Goal: Information Seeking & Learning: Find specific fact

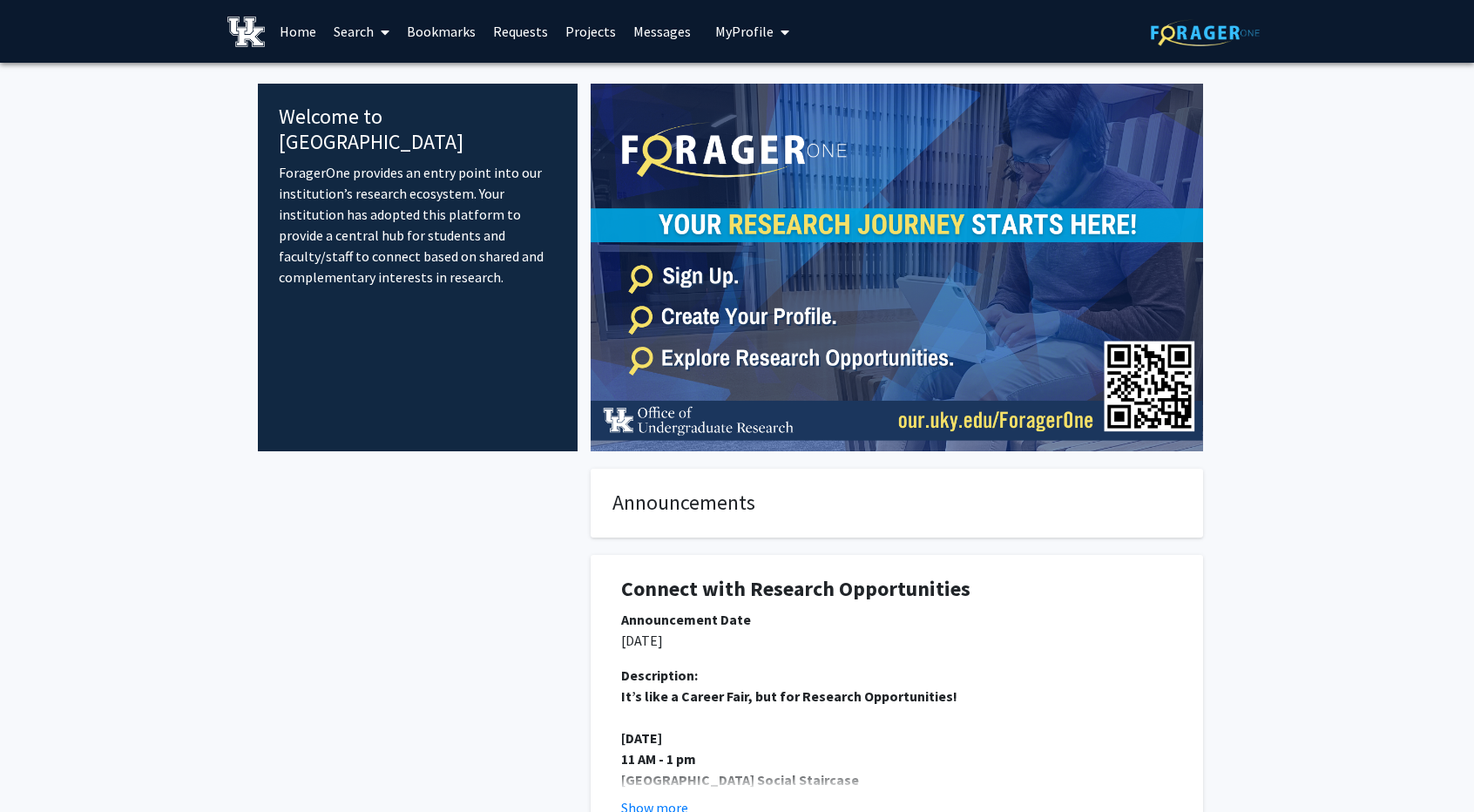
click at [598, 39] on link "Projects" at bounding box center [590, 32] width 68 height 61
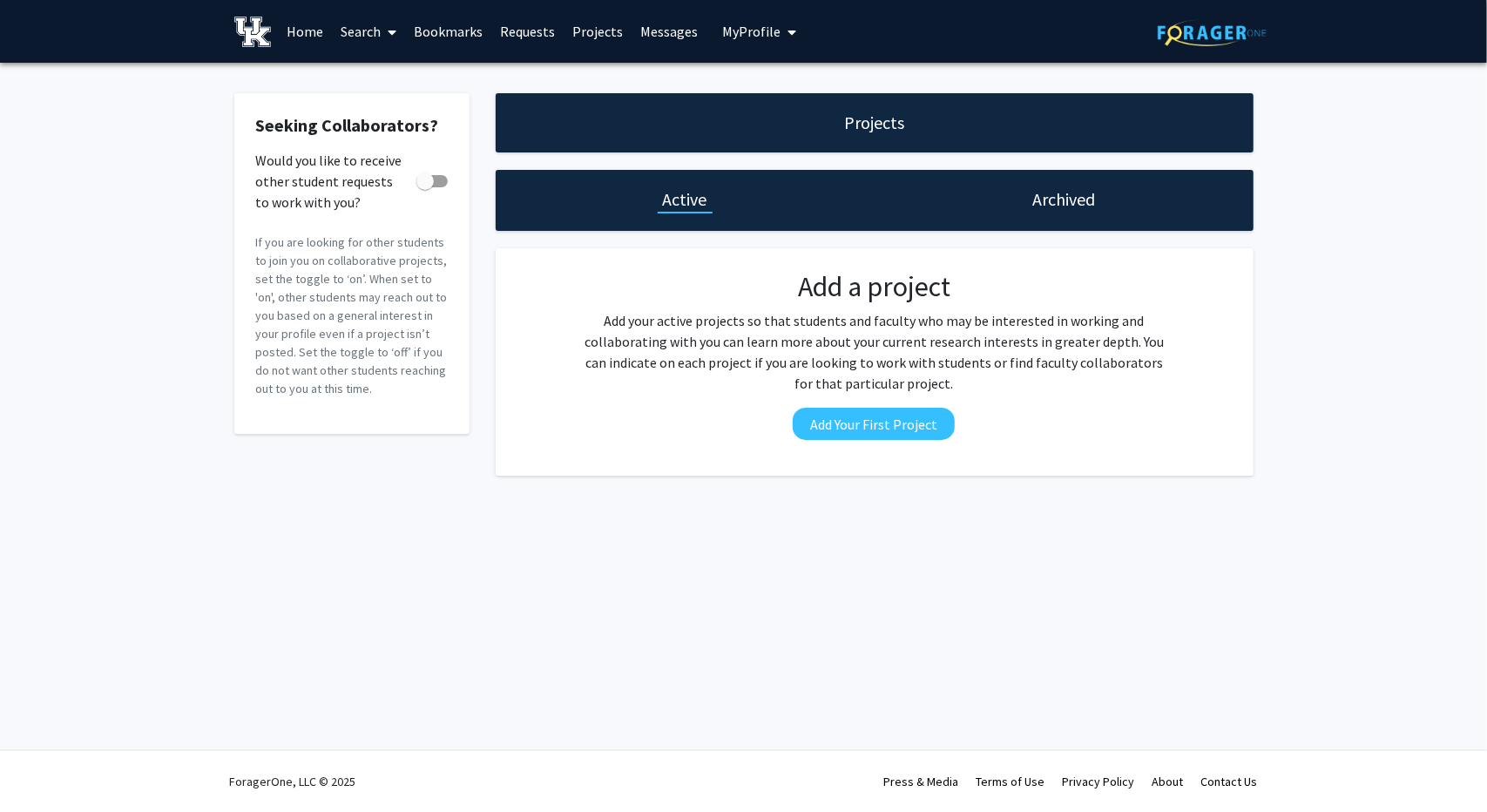
click at [352, 30] on link "Search" at bounding box center [369, 32] width 73 height 61
click at [444, 27] on link "Bookmarks" at bounding box center [448, 32] width 86 height 61
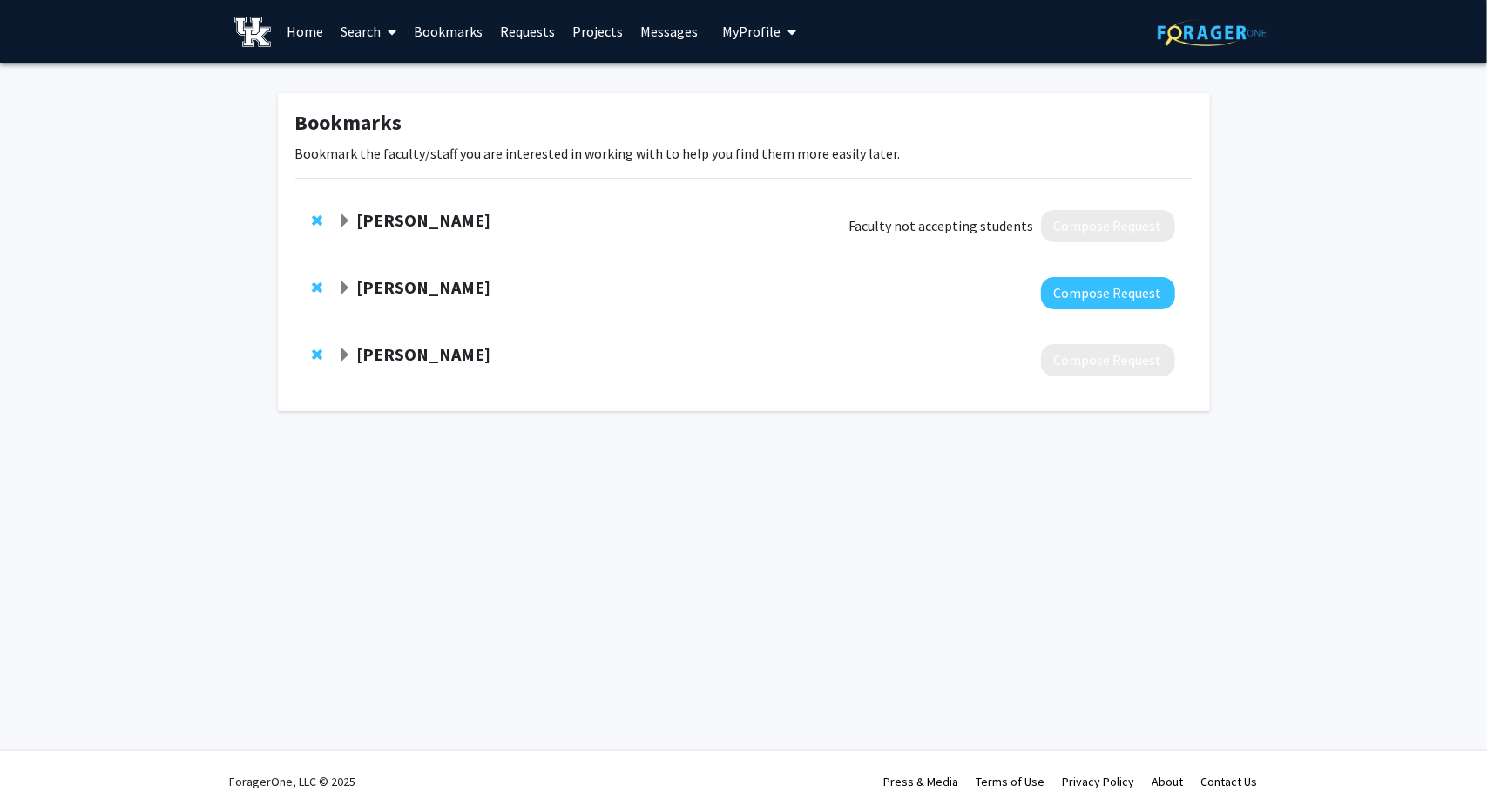
click at [538, 36] on link "Requests" at bounding box center [527, 32] width 72 height 61
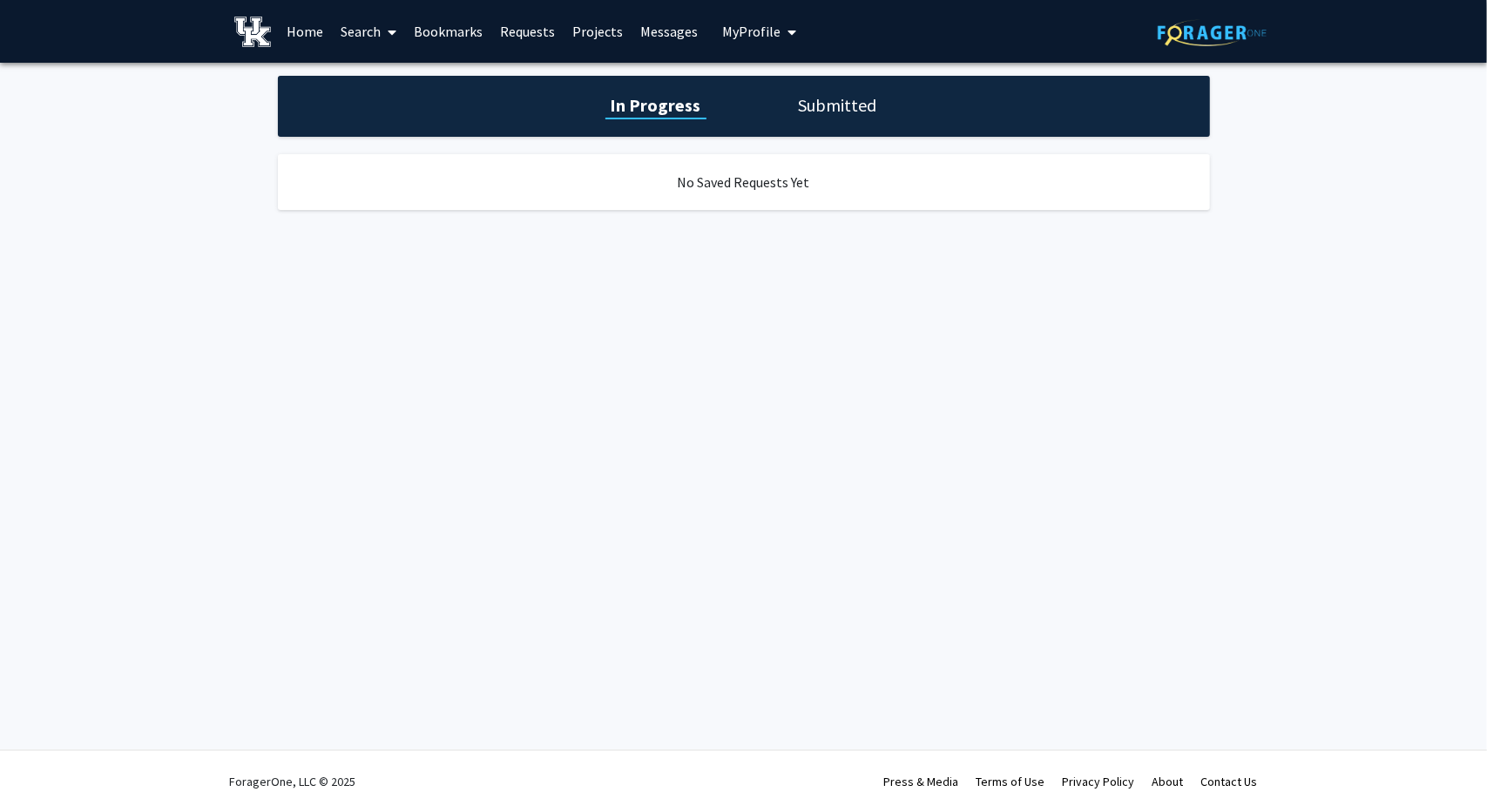
click at [588, 21] on link "Projects" at bounding box center [597, 32] width 68 height 61
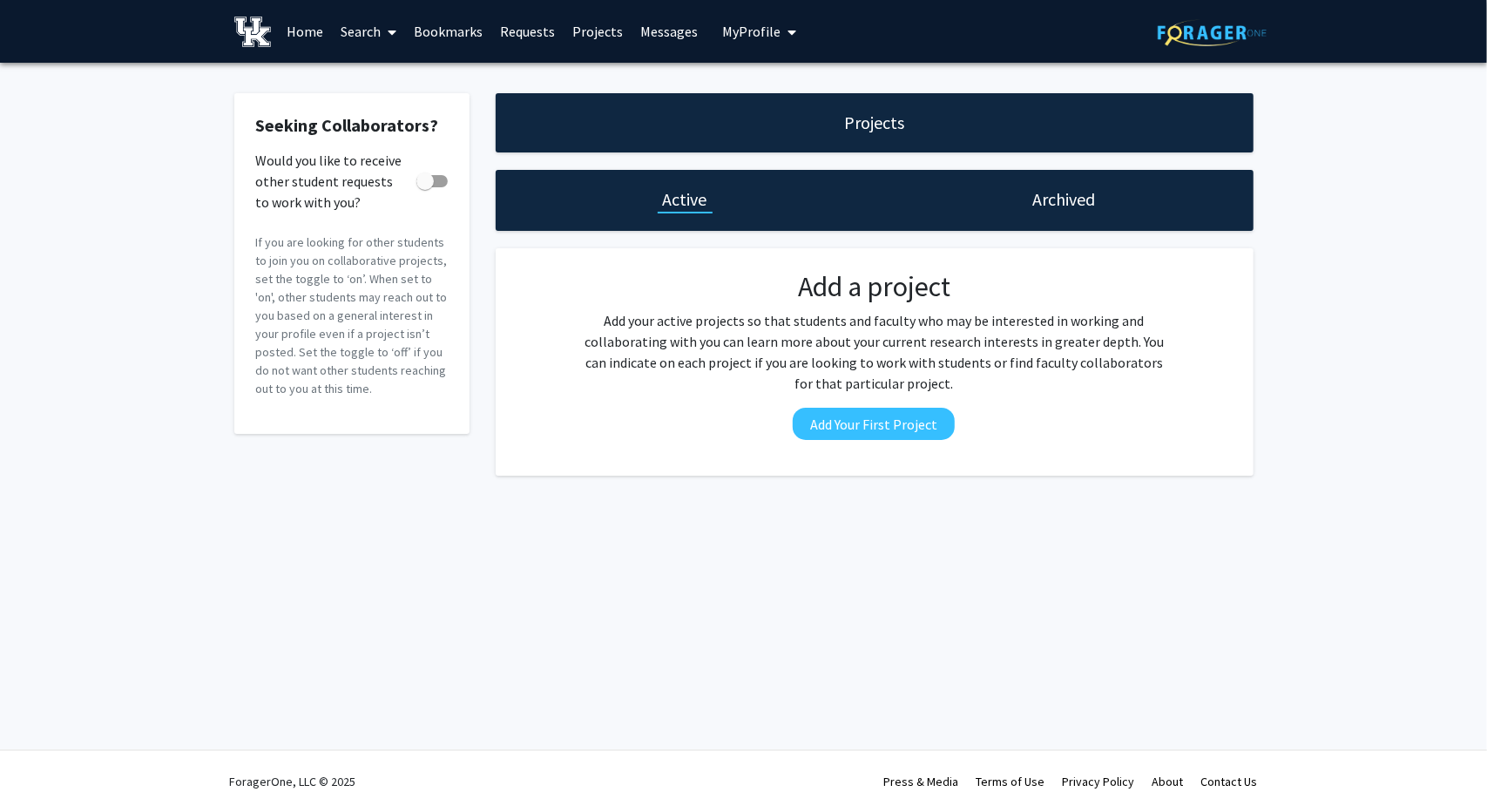
click at [356, 32] on link "Search" at bounding box center [369, 32] width 73 height 61
click at [316, 30] on link "Home" at bounding box center [304, 32] width 54 height 61
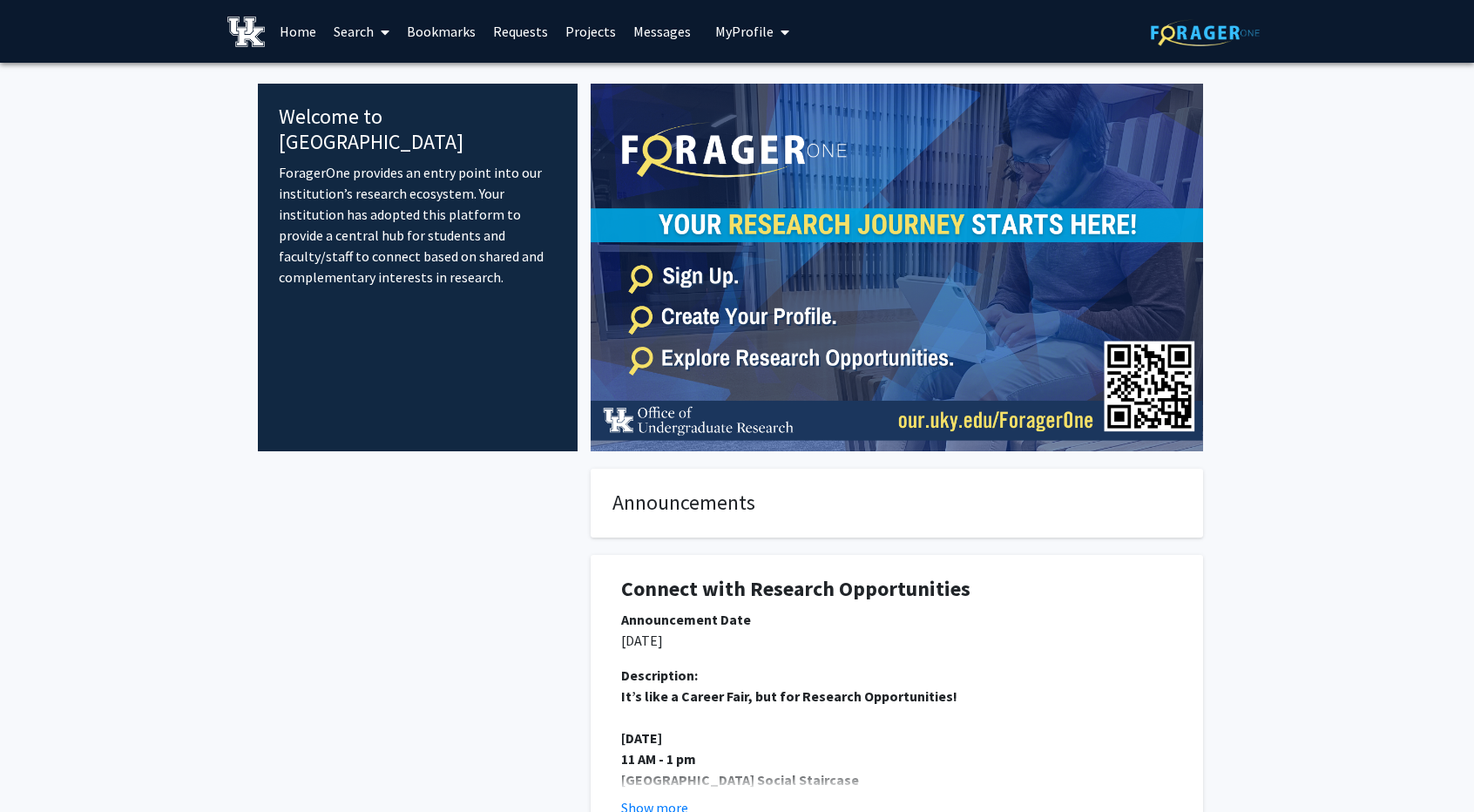
click at [1170, 41] on img at bounding box center [1205, 32] width 109 height 27
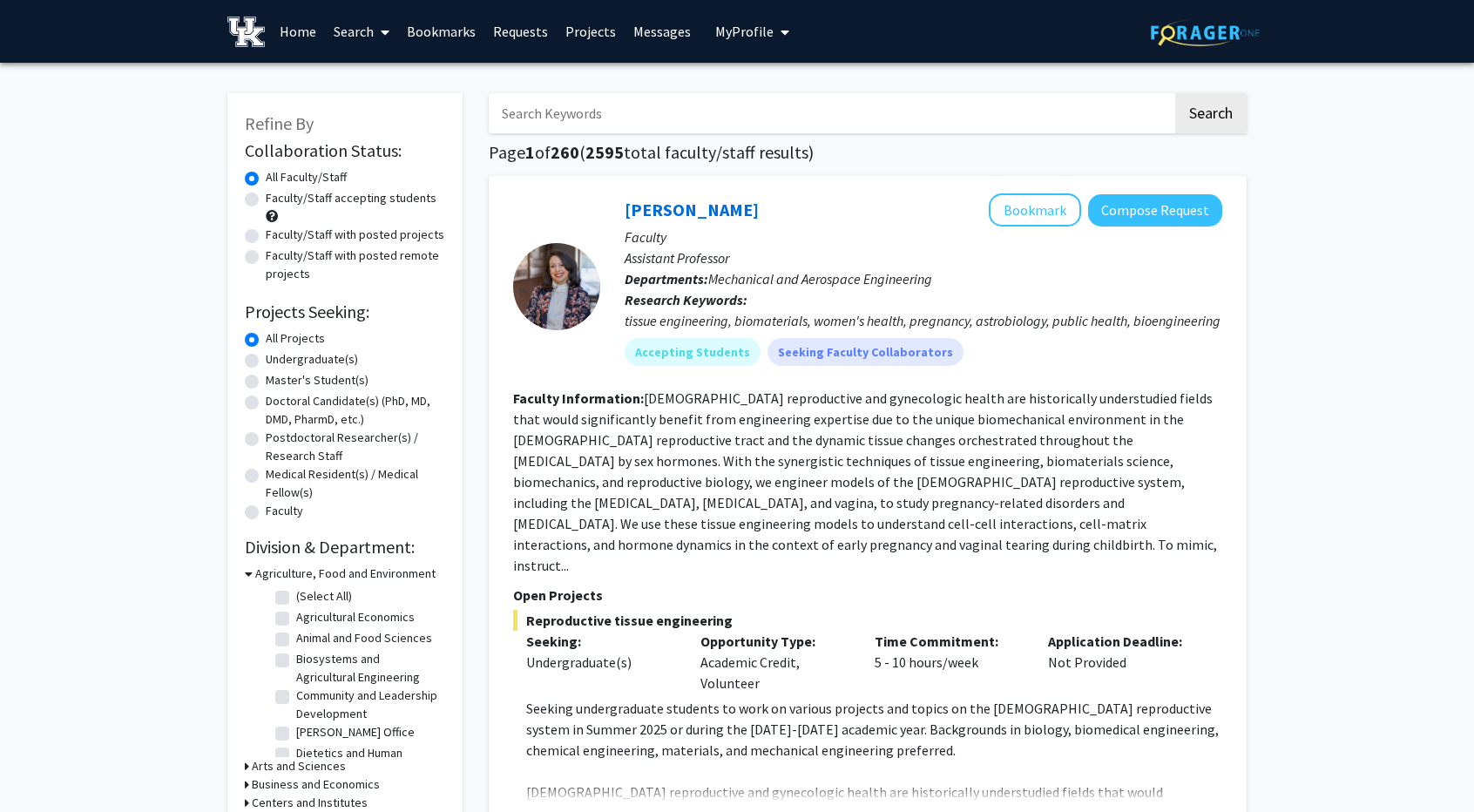
click at [326, 362] on label "Undergraduate(s)" at bounding box center [312, 359] width 93 height 19
click at [278, 362] on input "Undergraduate(s)" at bounding box center [271, 355] width 11 height 11
radio input "true"
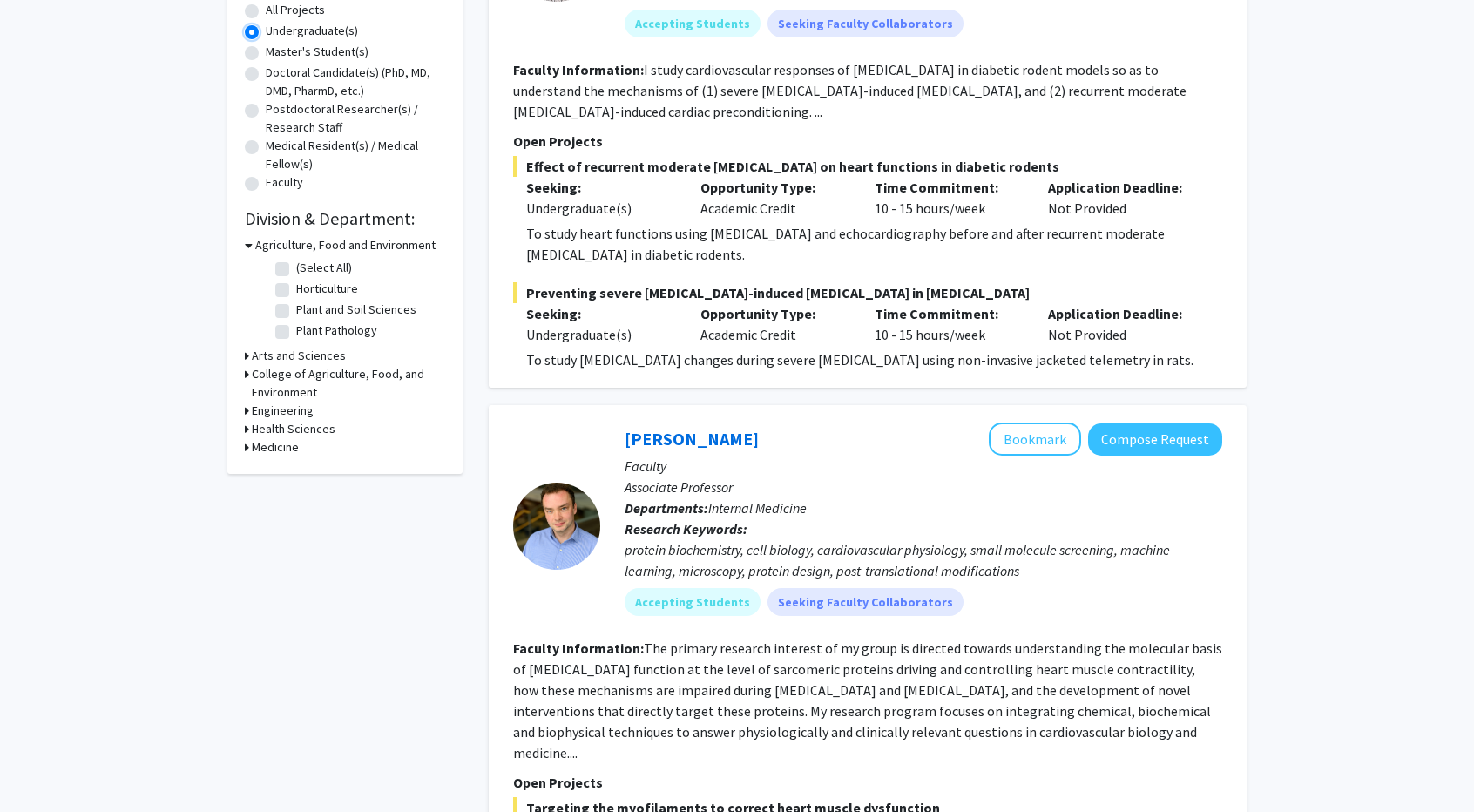
scroll to position [340, 0]
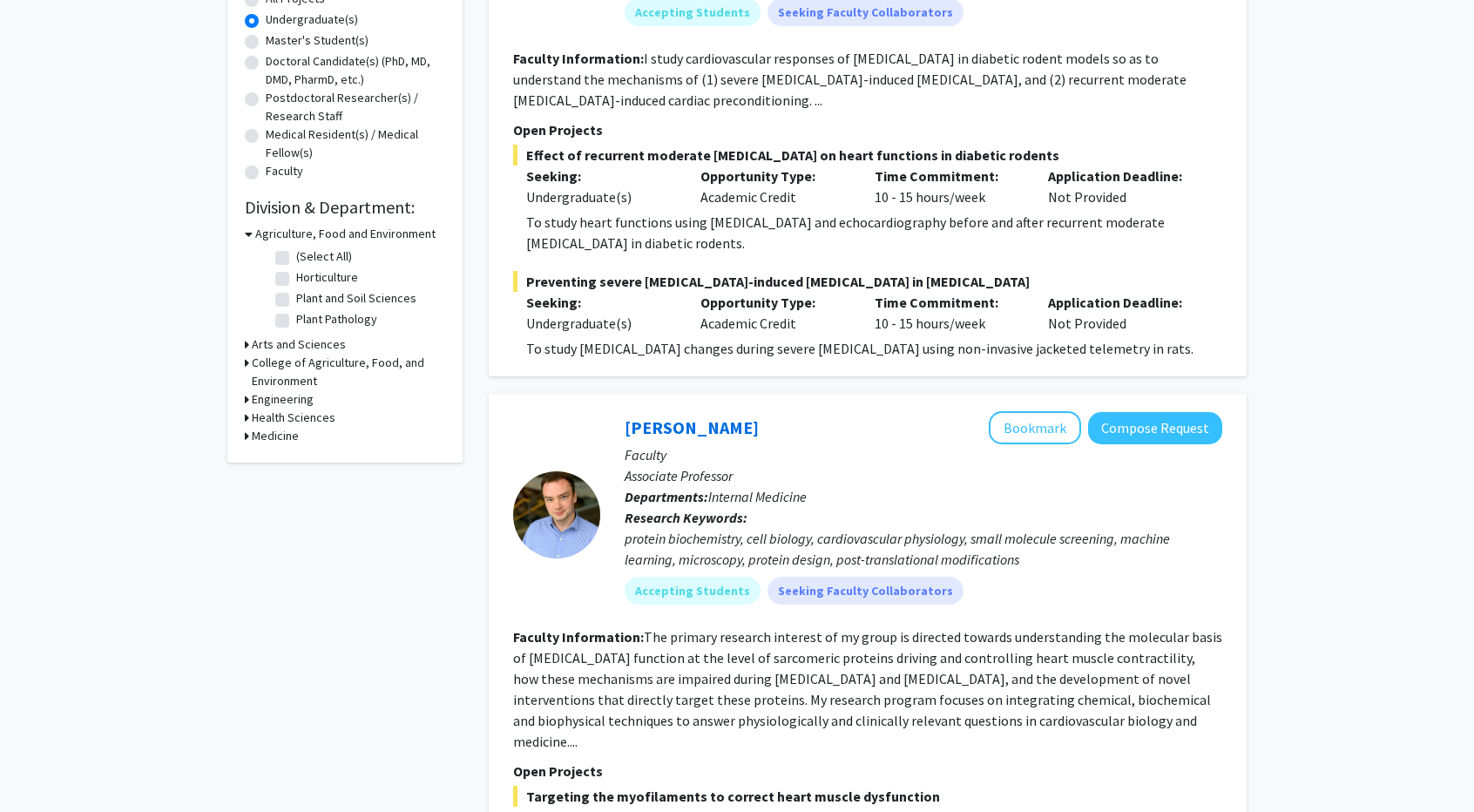
click at [290, 346] on h3 "Arts and Sciences" at bounding box center [298, 344] width 94 height 19
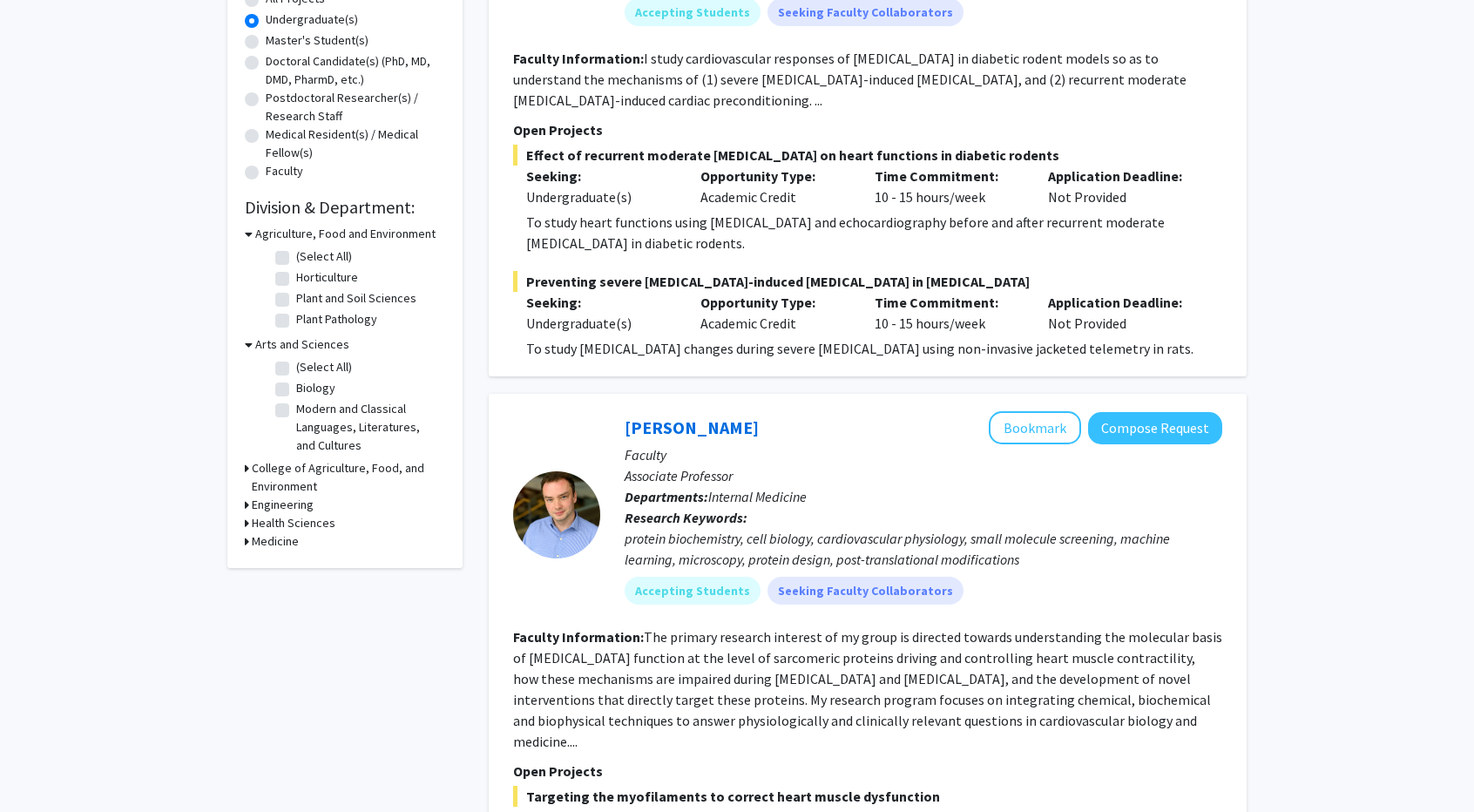
click at [314, 475] on h3 "College of Agriculture, Food, and Environment" at bounding box center [348, 477] width 193 height 36
click at [287, 534] on h3 "Engineering" at bounding box center [282, 535] width 62 height 19
click at [314, 639] on h3 "Health Sciences" at bounding box center [293, 640] width 84 height 19
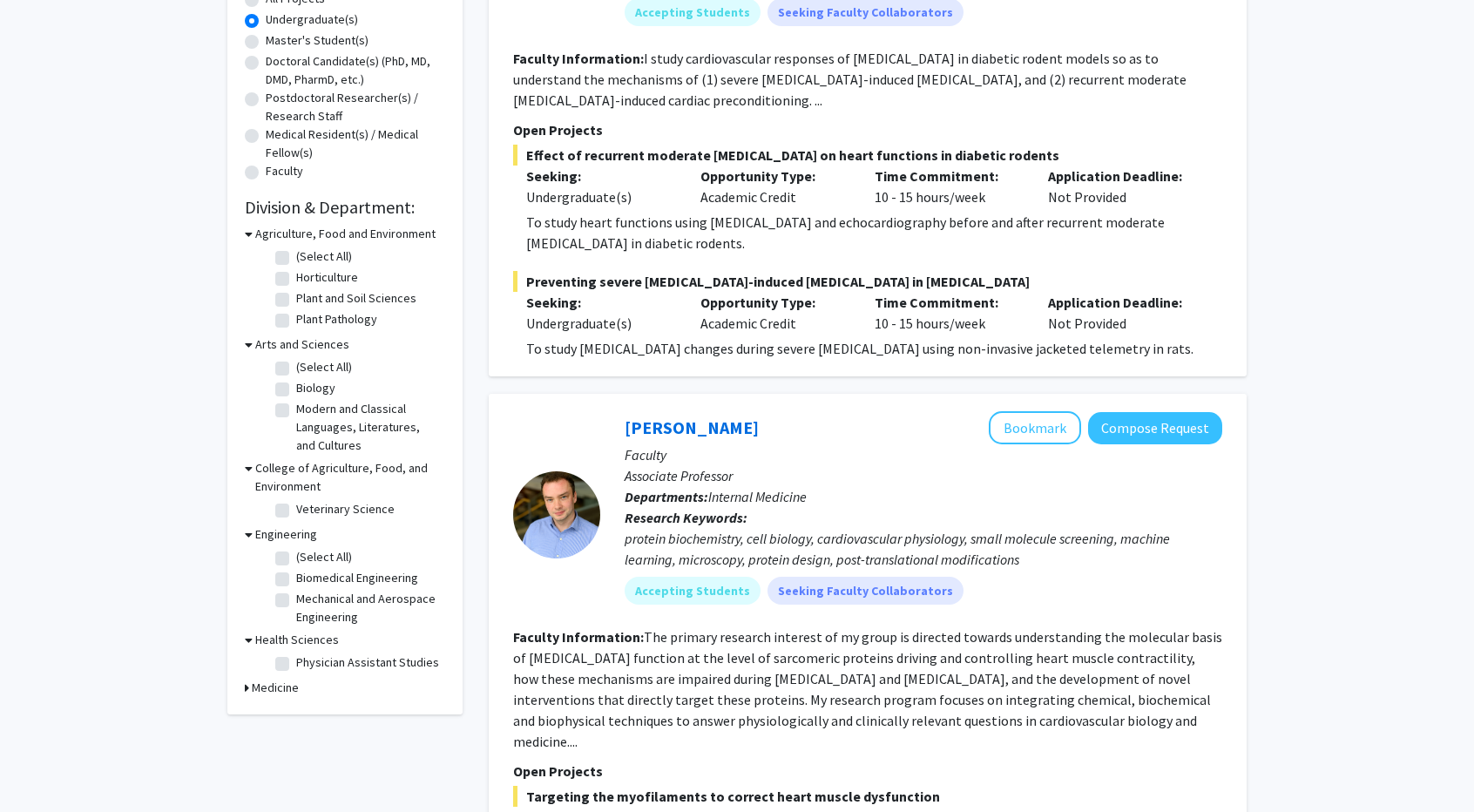
click at [276, 686] on h3 "Medicine" at bounding box center [275, 688] width 47 height 19
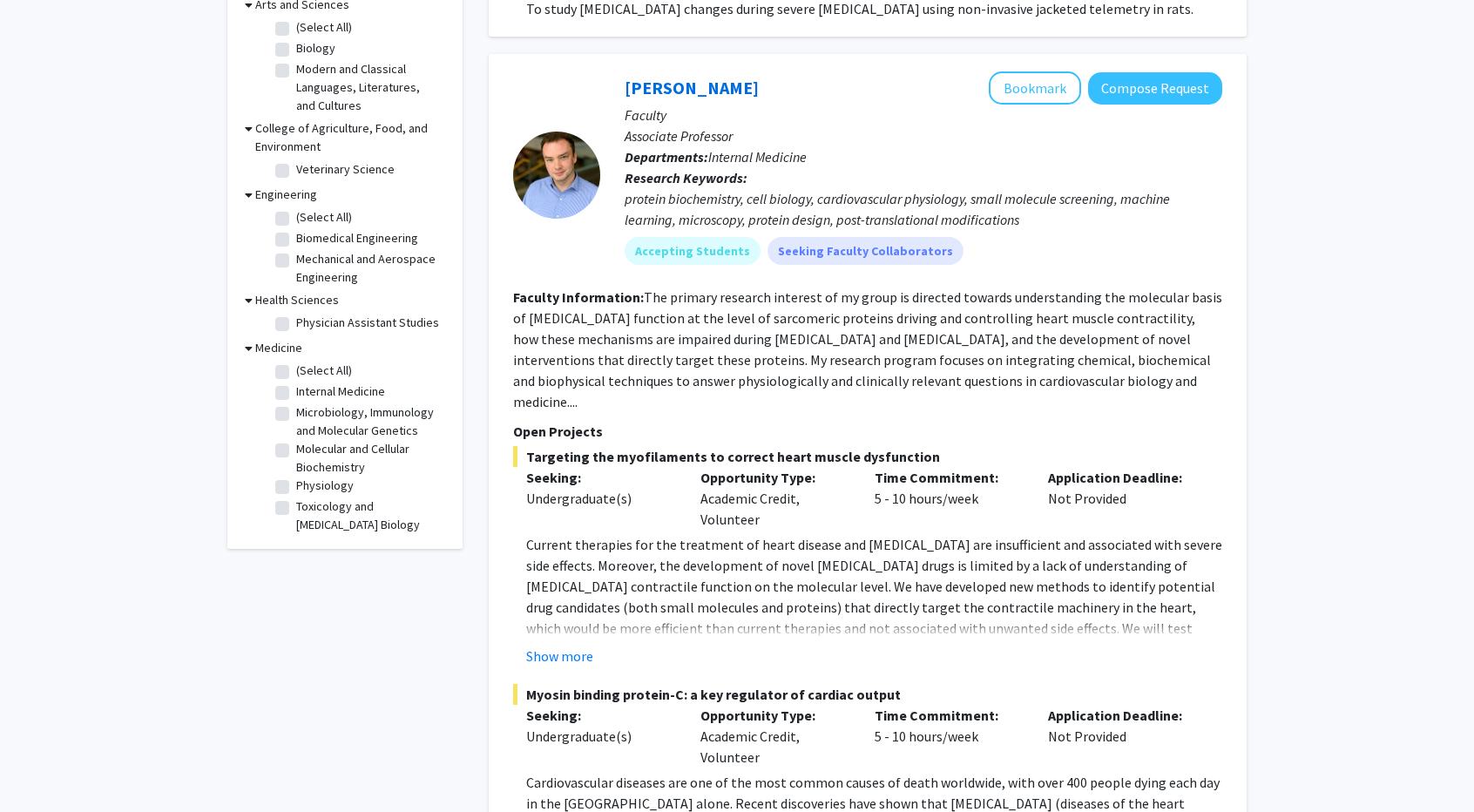
scroll to position [0, 0]
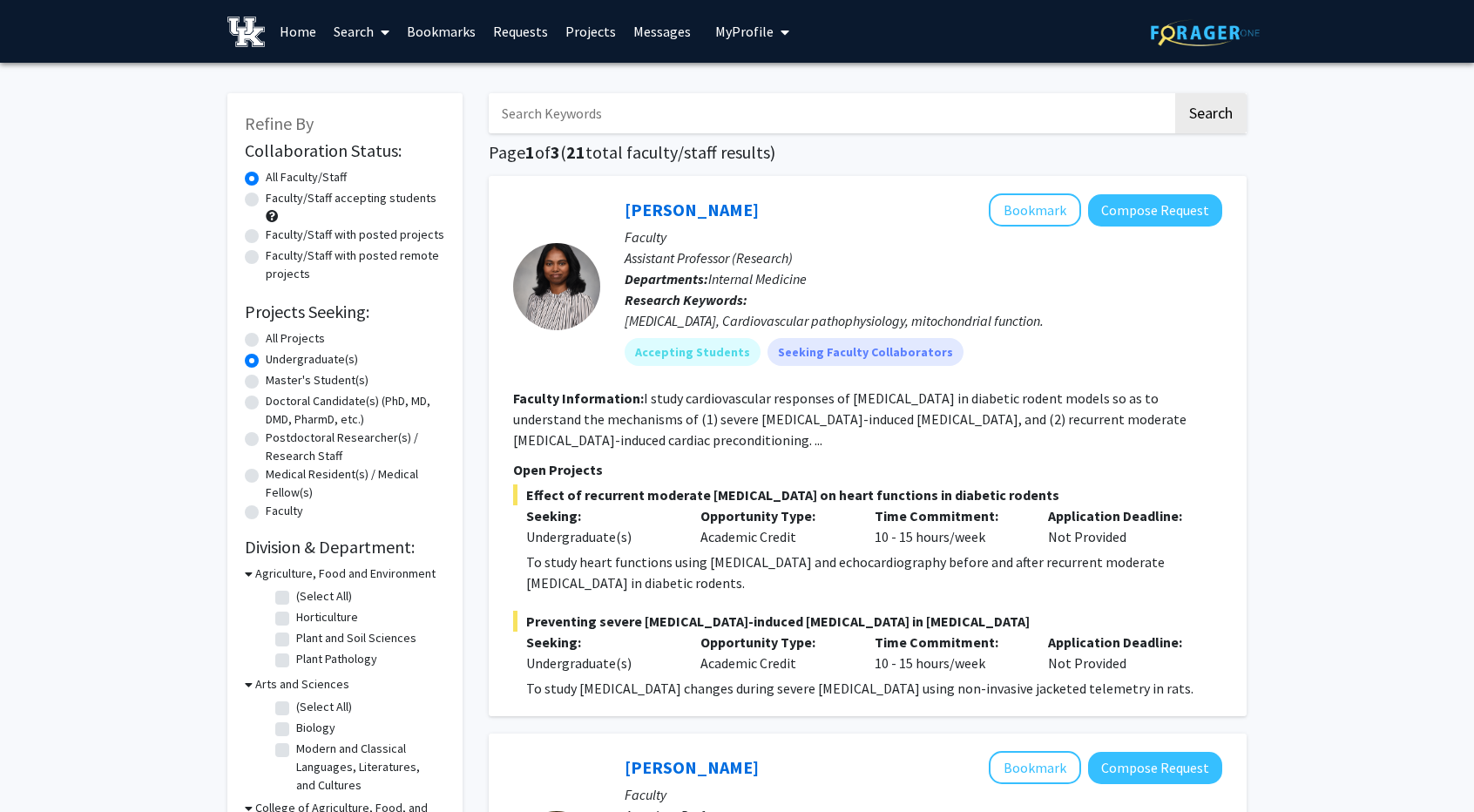
click at [304, 335] on label "All Projects" at bounding box center [295, 339] width 59 height 19
click at [278, 335] on input "All Projects" at bounding box center [271, 335] width 11 height 11
radio input "true"
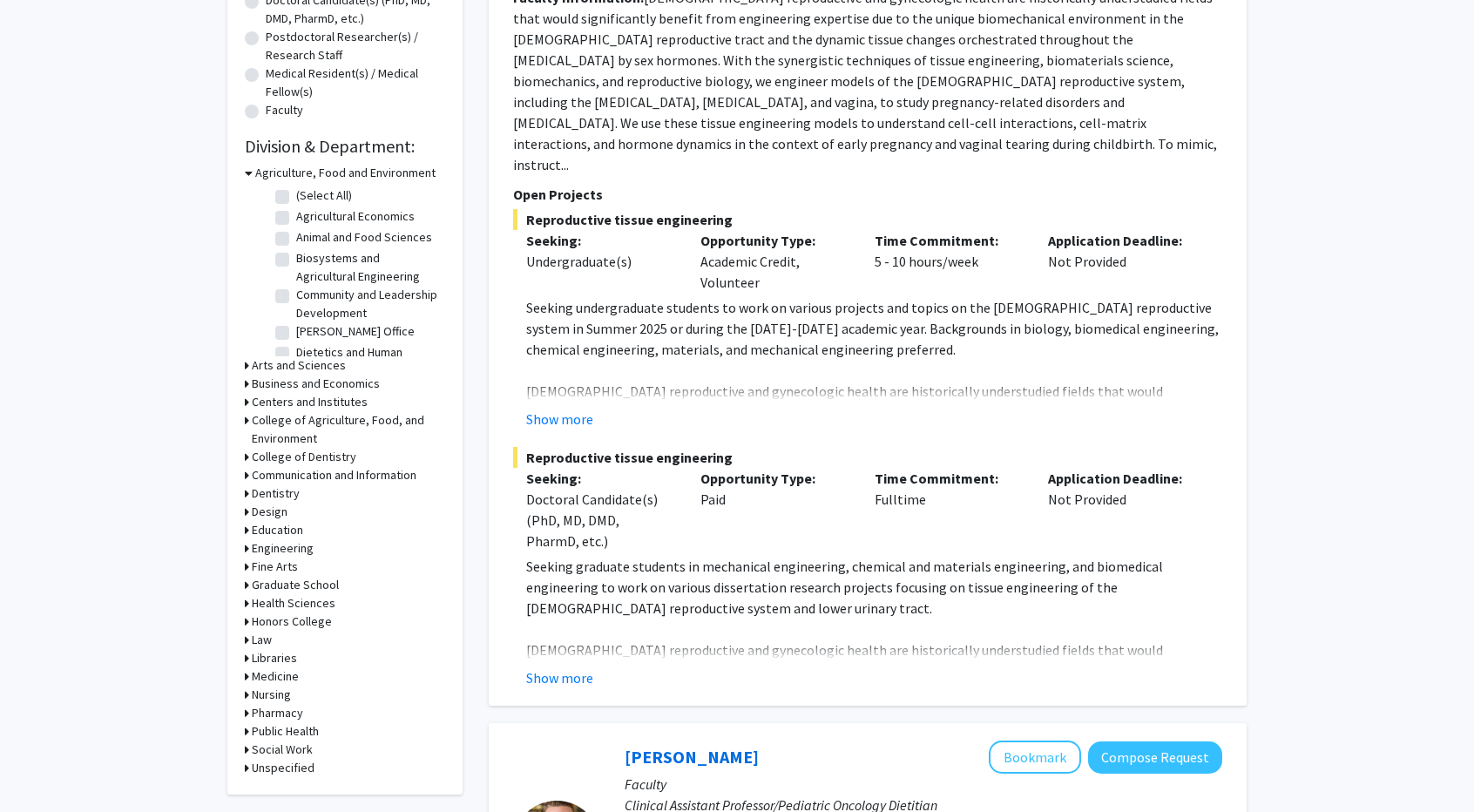
scroll to position [405, 0]
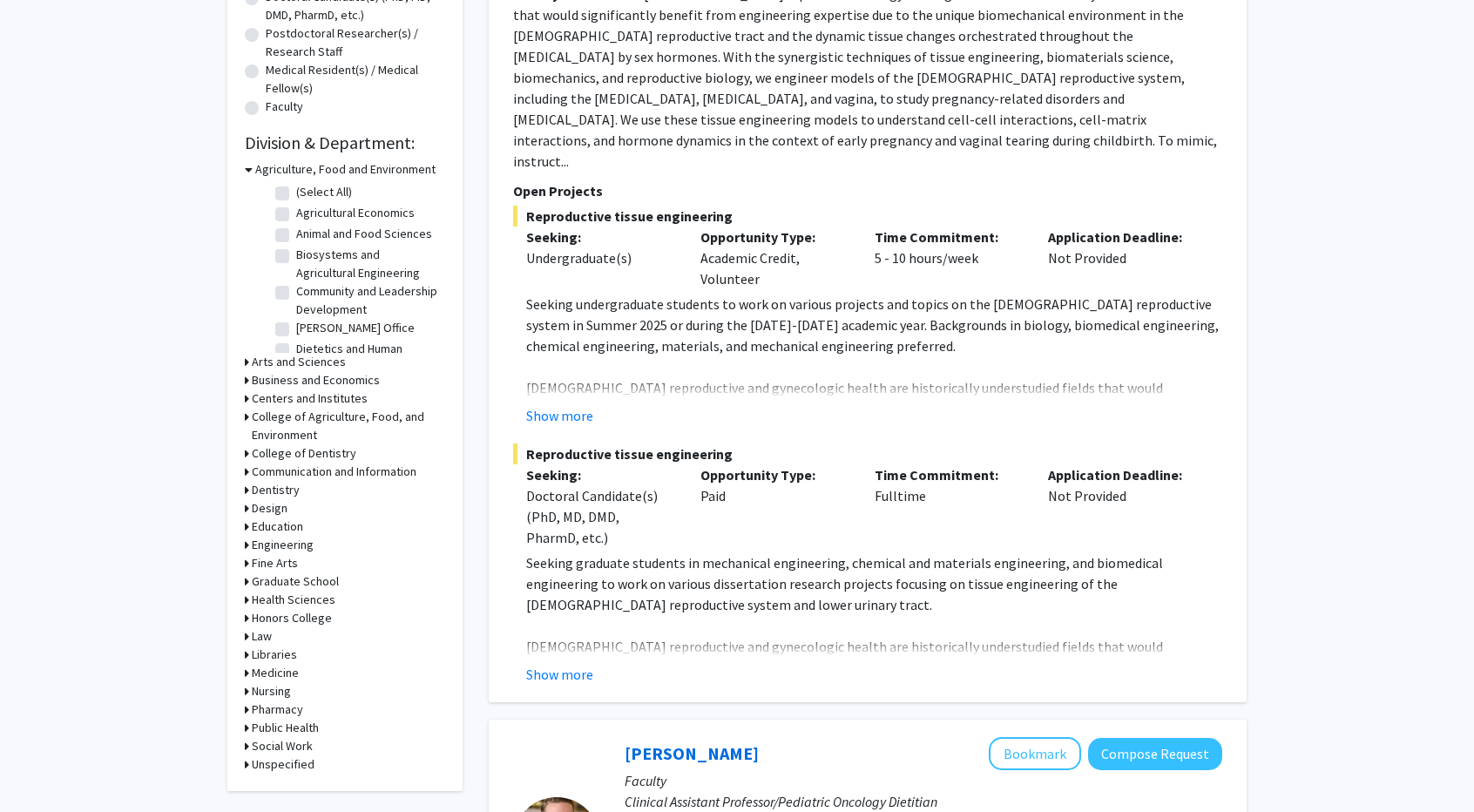
click at [287, 564] on h3 "Fine Arts" at bounding box center [275, 563] width 46 height 19
click at [282, 491] on h3 "Dentistry" at bounding box center [276, 490] width 48 height 19
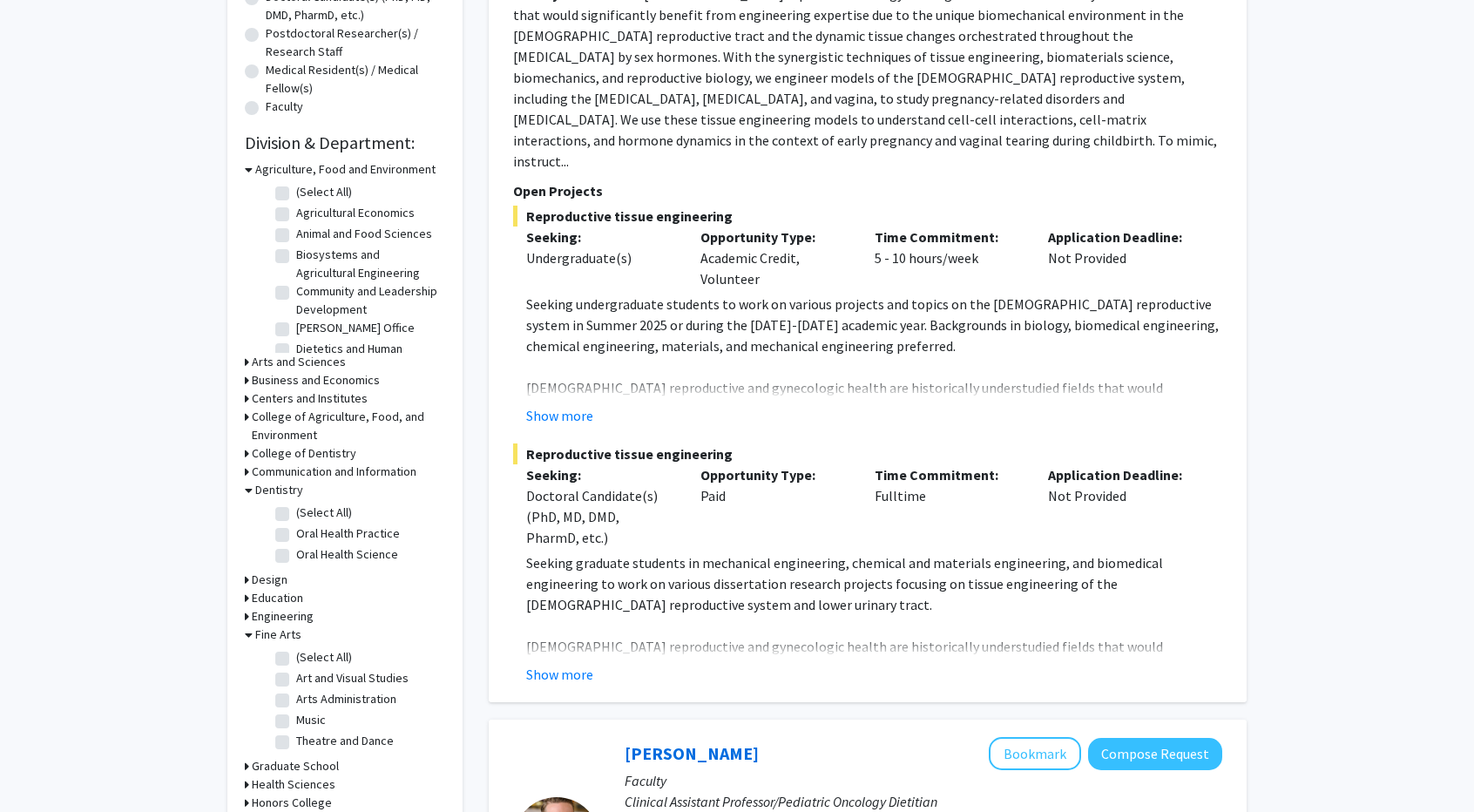
click at [271, 576] on h3 "Design" at bounding box center [269, 580] width 35 height 19
click at [326, 604] on label "(Select All)" at bounding box center [324, 602] width 56 height 19
click at [307, 604] on input "(Select All)" at bounding box center [302, 599] width 11 height 11
checkbox input "true"
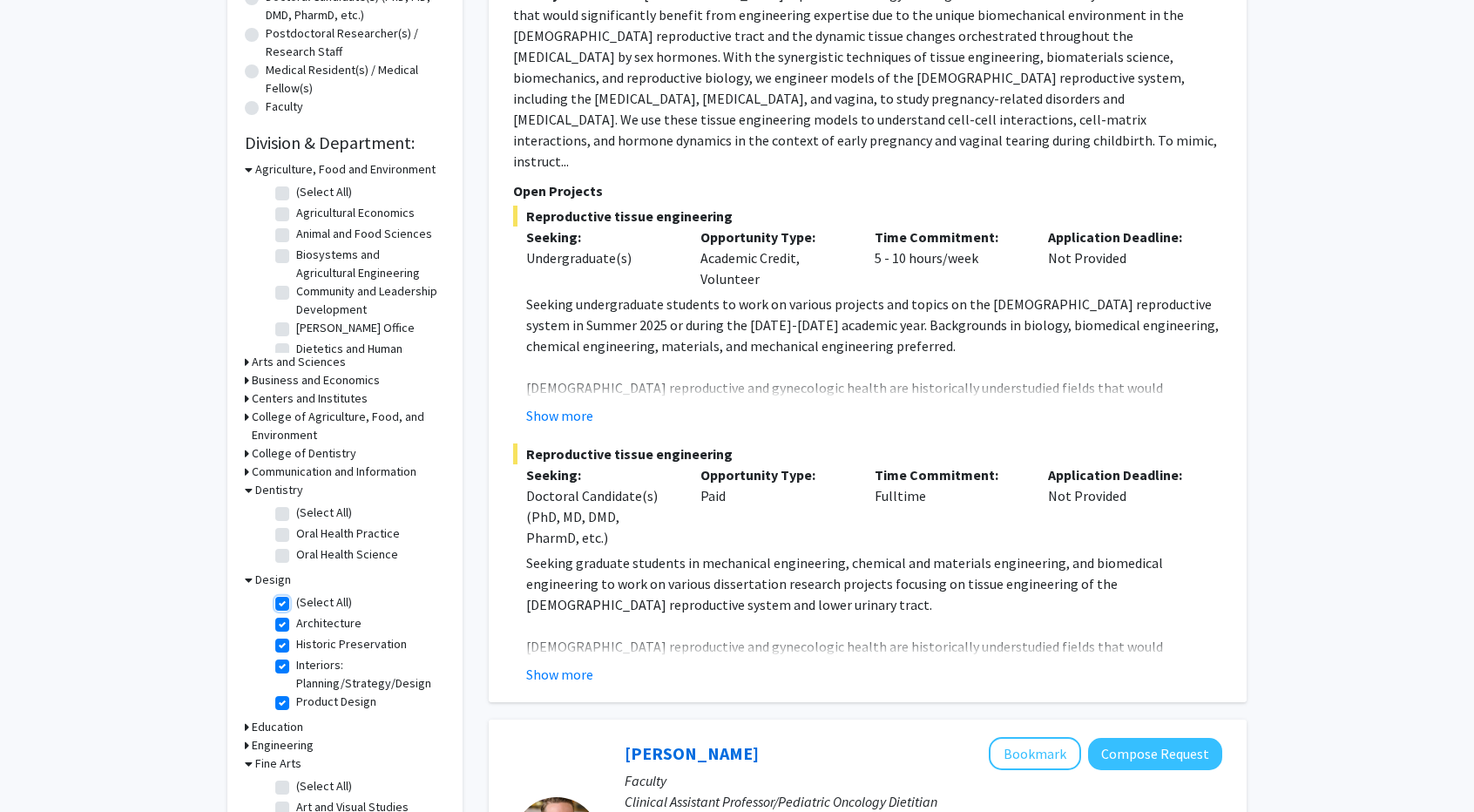
checkbox input "true"
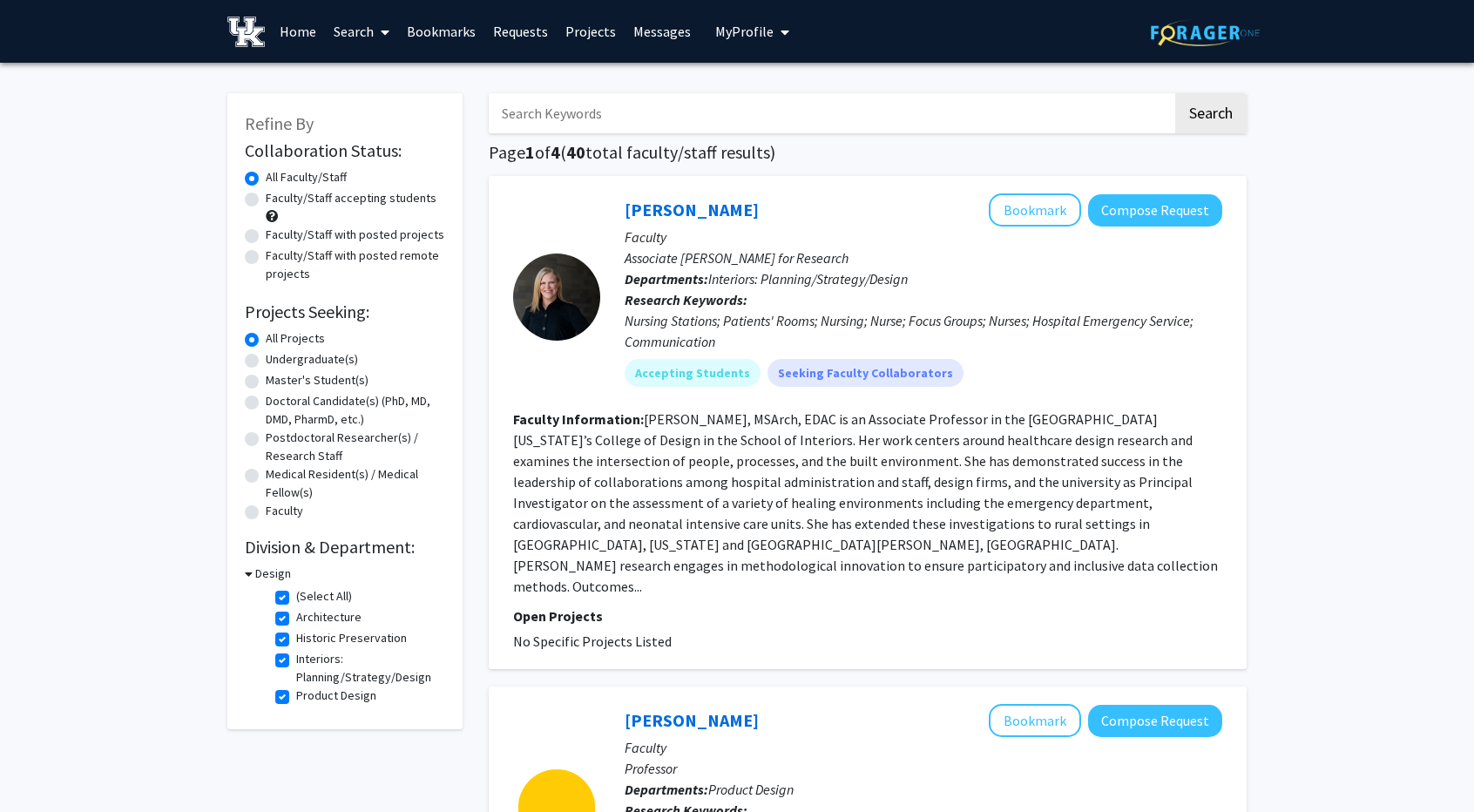
click at [296, 637] on label "Historic Preservation" at bounding box center [351, 638] width 110 height 19
click at [296, 637] on input "Historic Preservation" at bounding box center [302, 635] width 11 height 11
checkbox input "false"
checkbox input "true"
click at [296, 639] on label "Interiors: Planning/Strategy/Design" at bounding box center [368, 647] width 145 height 36
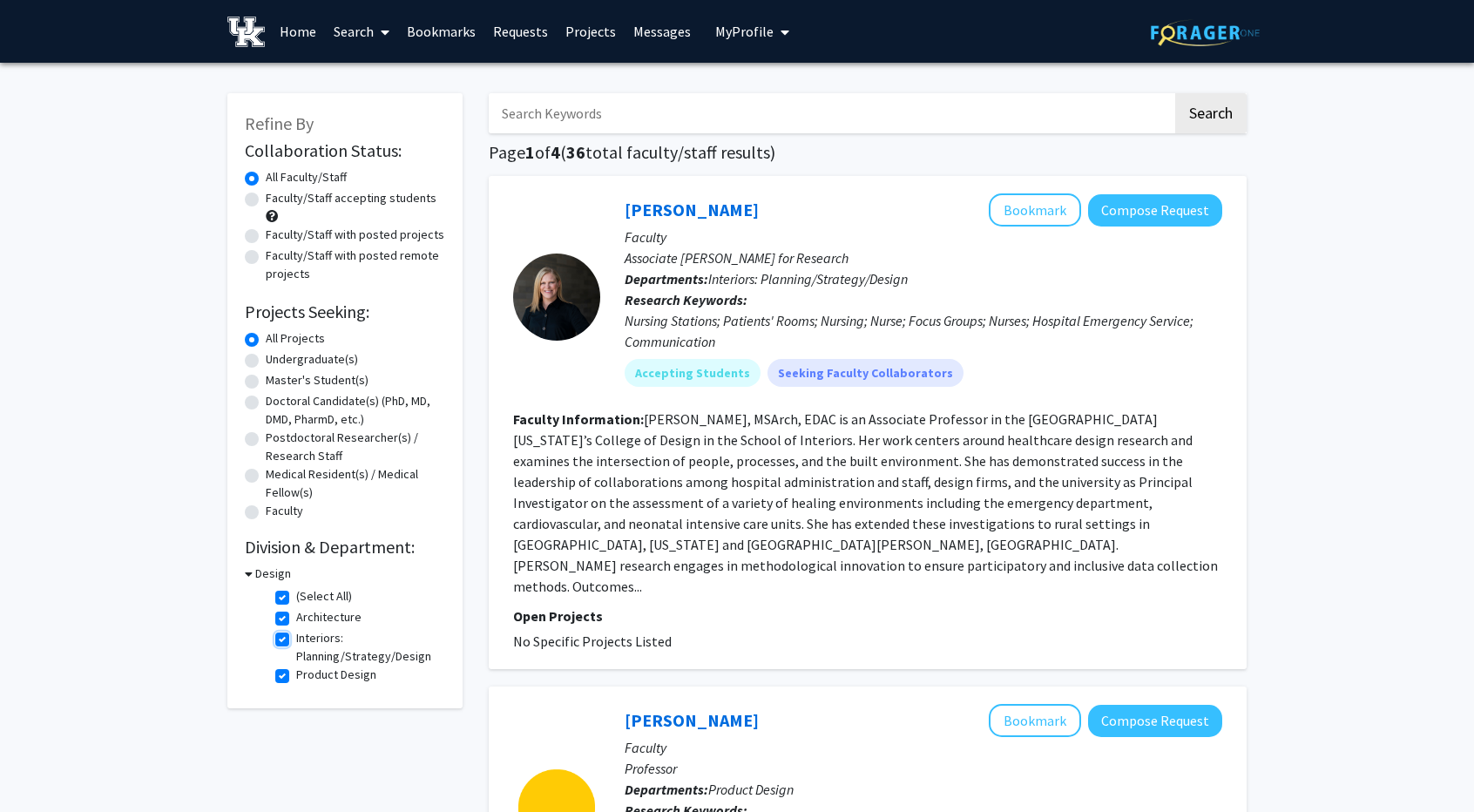
click at [296, 639] on input "Interiors: Planning/Strategy/Design" at bounding box center [302, 635] width 11 height 11
checkbox input "false"
checkbox input "true"
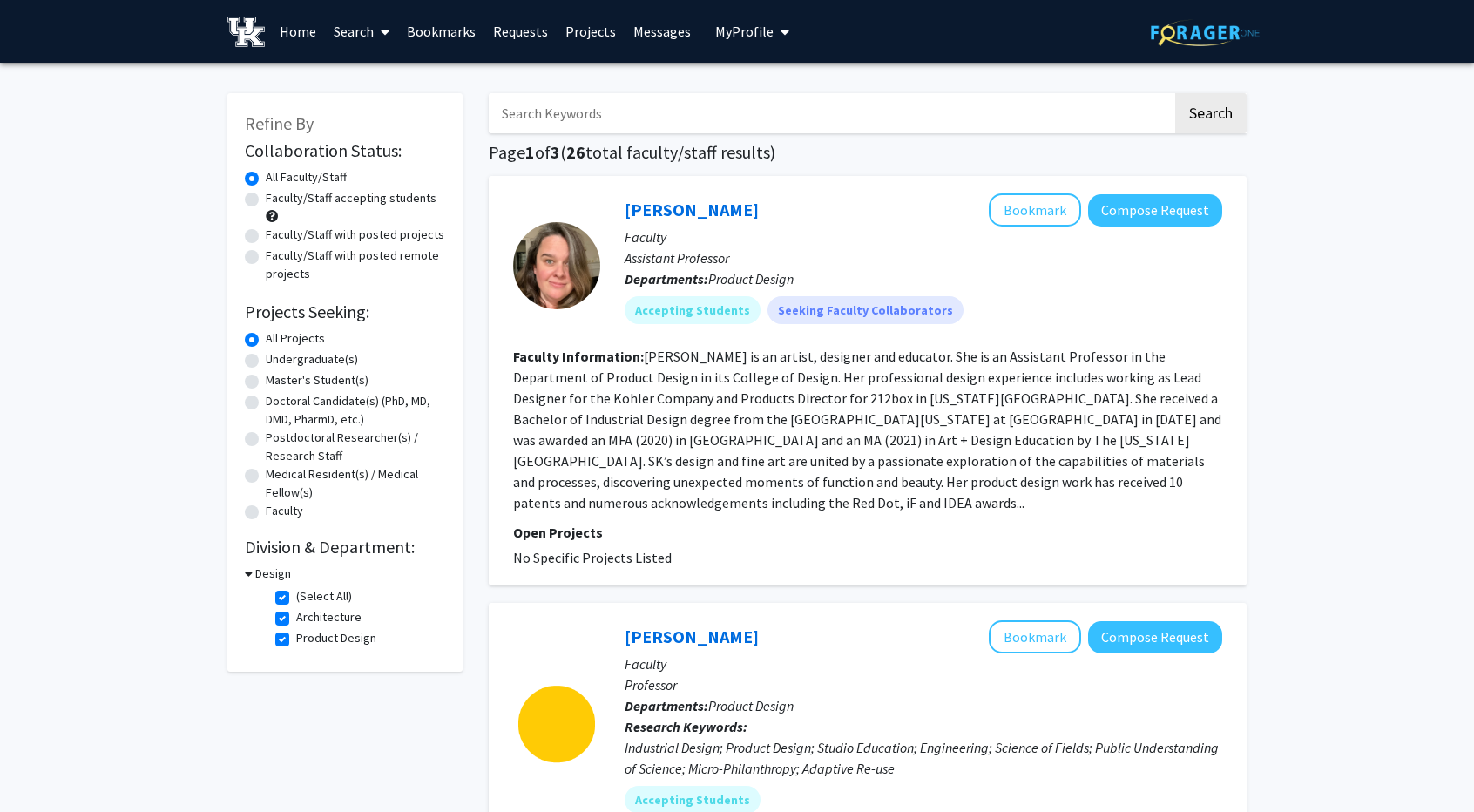
click at [271, 574] on h3 "Design" at bounding box center [273, 574] width 35 height 19
drag, startPoint x: 271, startPoint y: 574, endPoint x: 213, endPoint y: 549, distance: 63.2
click at [260, 344] on div "All Projects" at bounding box center [345, 340] width 200 height 21
click at [265, 343] on label "All Projects" at bounding box center [295, 339] width 59 height 19
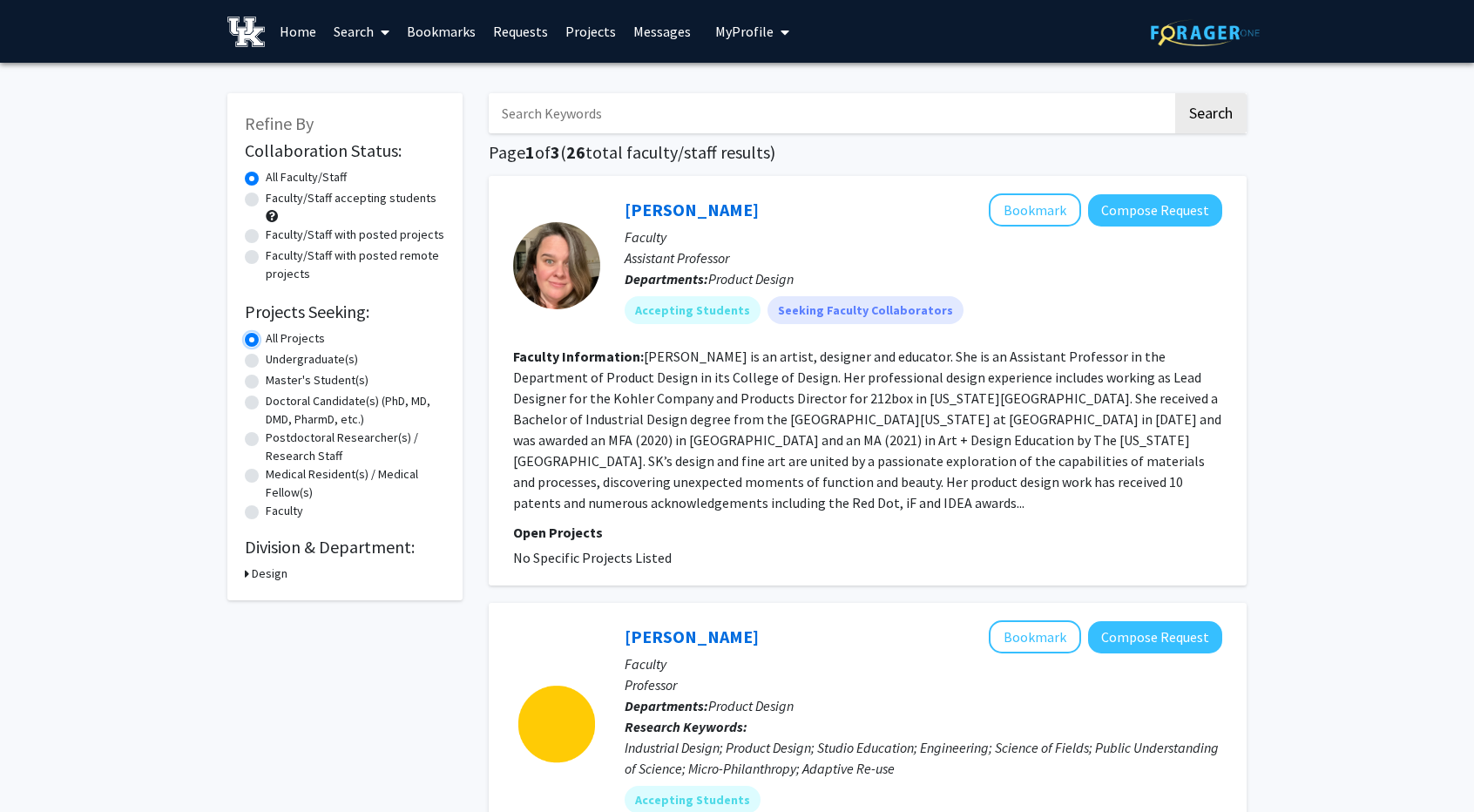
click at [265, 341] on input "All Projects" at bounding box center [271, 335] width 11 height 11
click at [249, 329] on form "Collaboration Status: Collaboration Status All Faculty/Staff Collaboration Stat…" at bounding box center [345, 331] width 200 height 382
click at [252, 583] on div "Refine By Collaboration Status: Collaboration Status All Faculty/Staff Collabor…" at bounding box center [344, 346] width 235 height 507
click at [262, 575] on h3 "Design" at bounding box center [269, 574] width 35 height 19
click at [283, 589] on fg-checkbox "(Select All) (Select All)" at bounding box center [358, 598] width 165 height 21
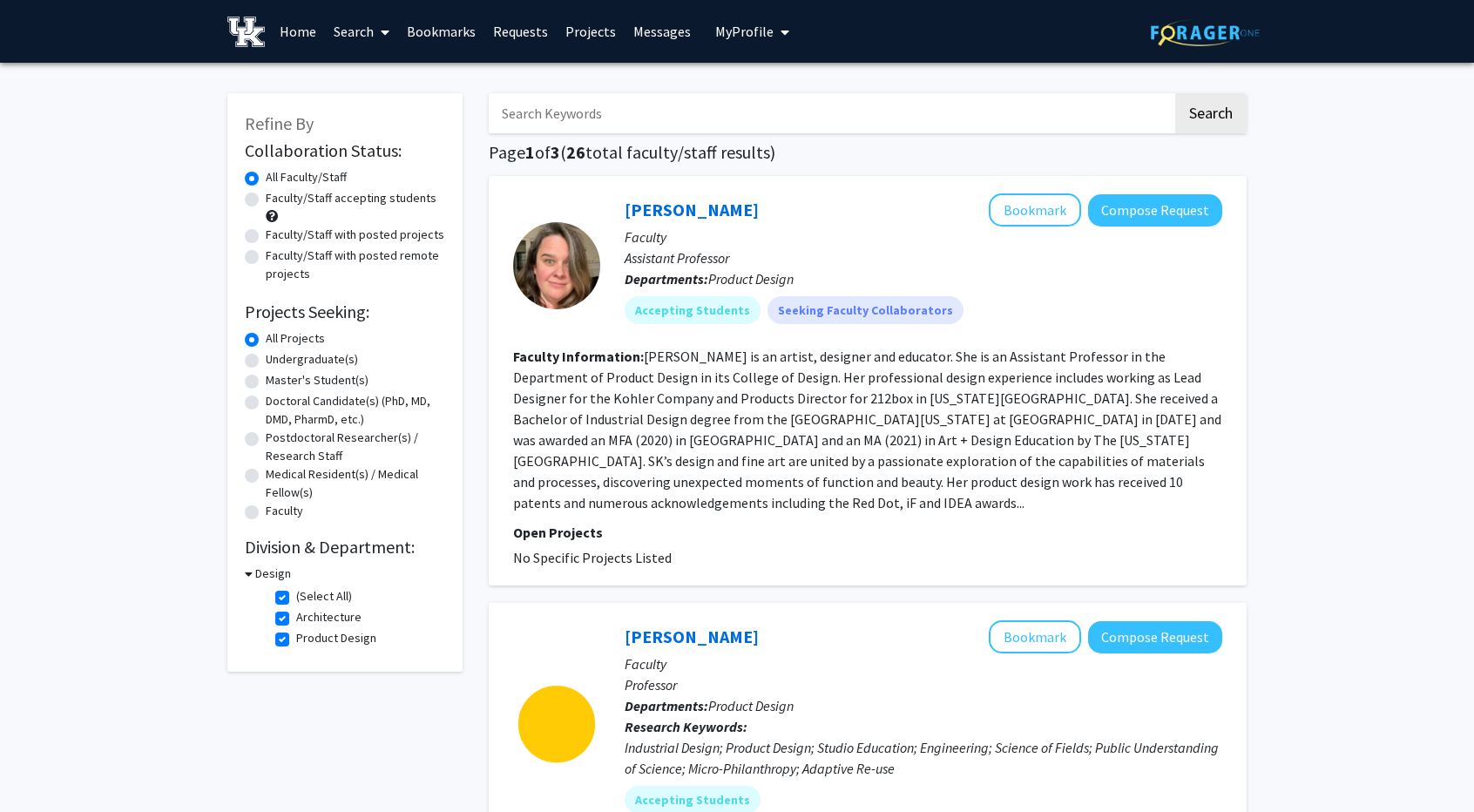
click at [296, 593] on label "(Select All)" at bounding box center [324, 597] width 56 height 19
click at [296, 593] on input "(Select All)" at bounding box center [302, 593] width 11 height 11
checkbox input "false"
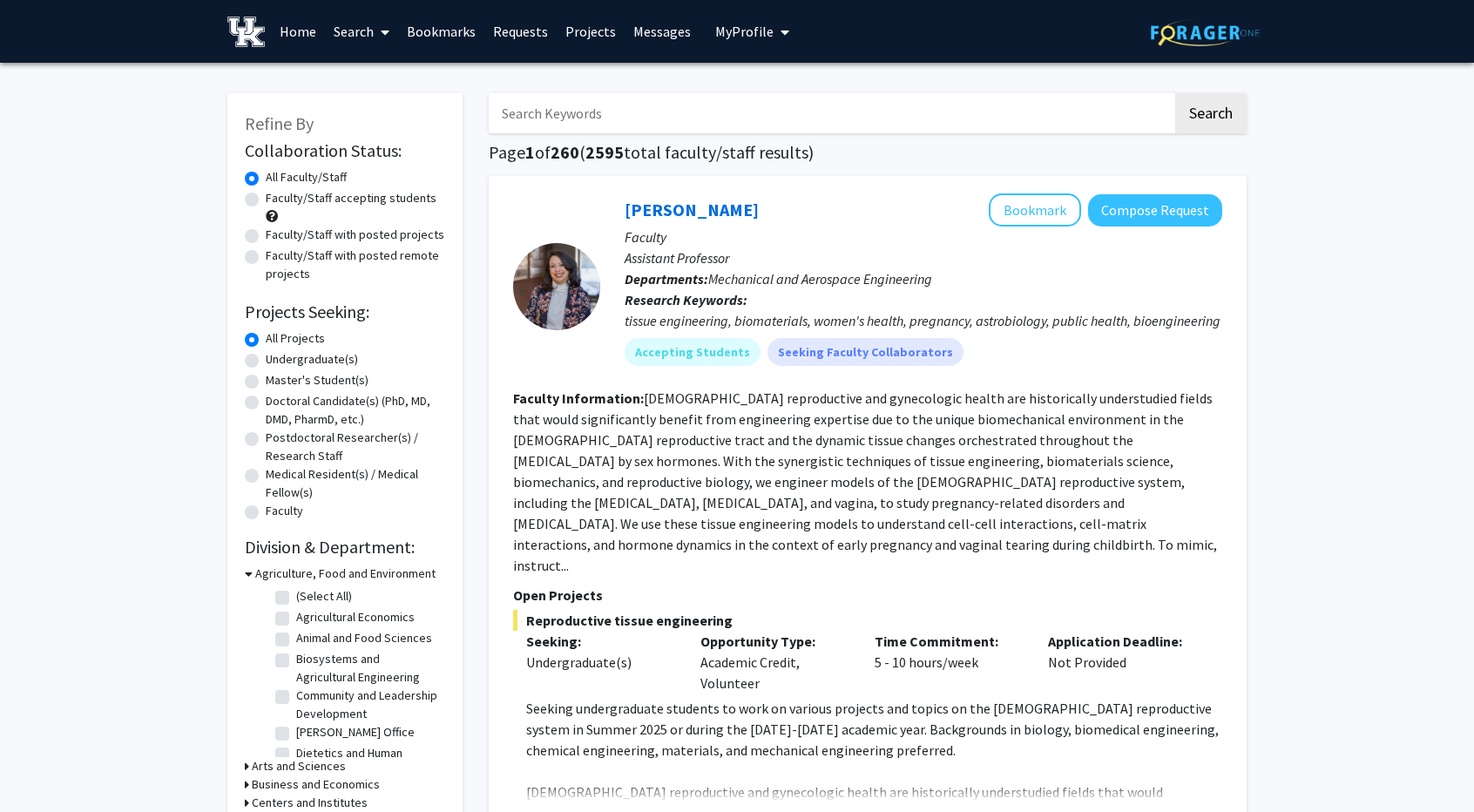
click at [296, 593] on label "(Select All)" at bounding box center [324, 597] width 56 height 19
click at [296, 593] on input "(Select All)" at bounding box center [302, 593] width 11 height 11
checkbox input "true"
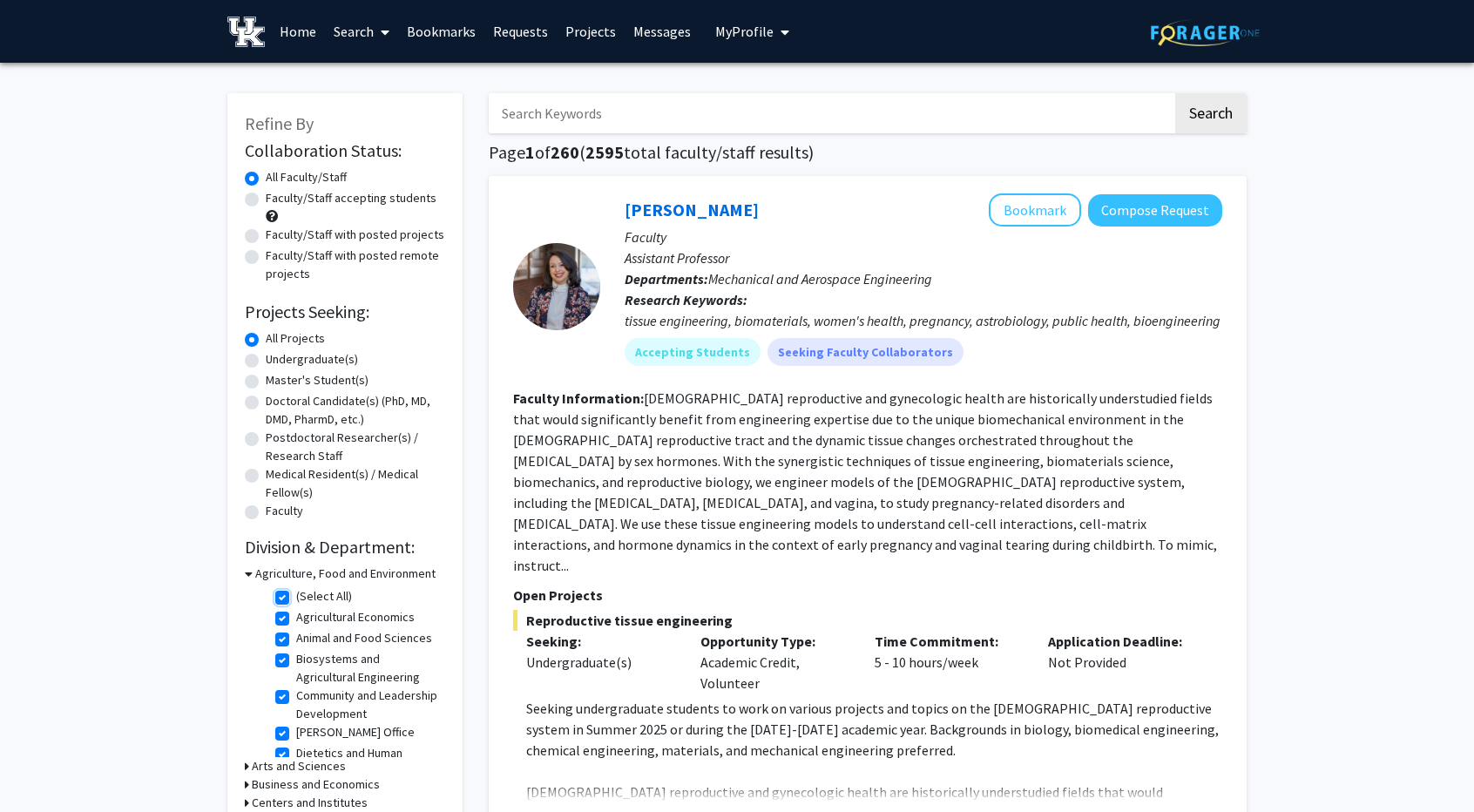
checkbox input "true"
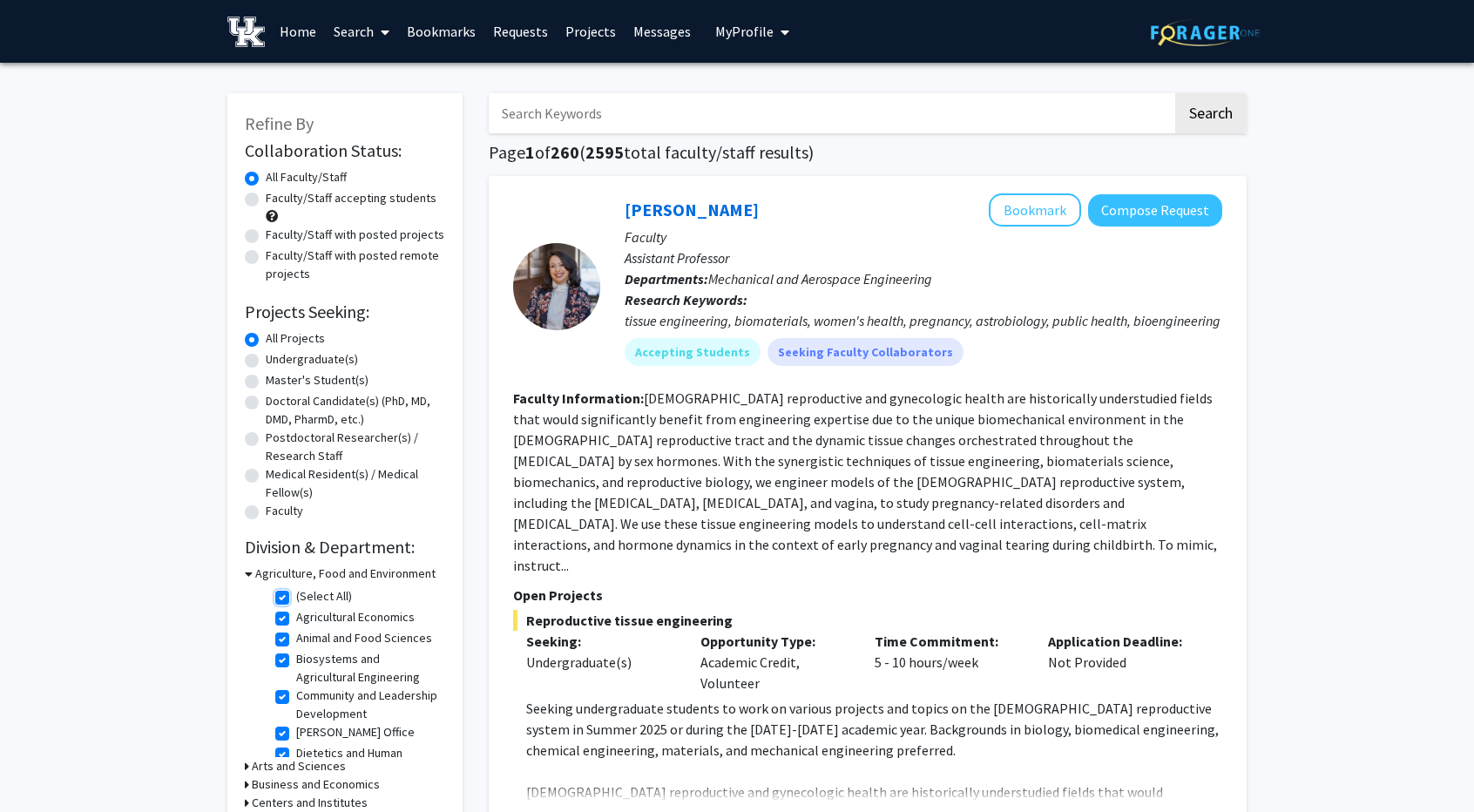
checkbox input "true"
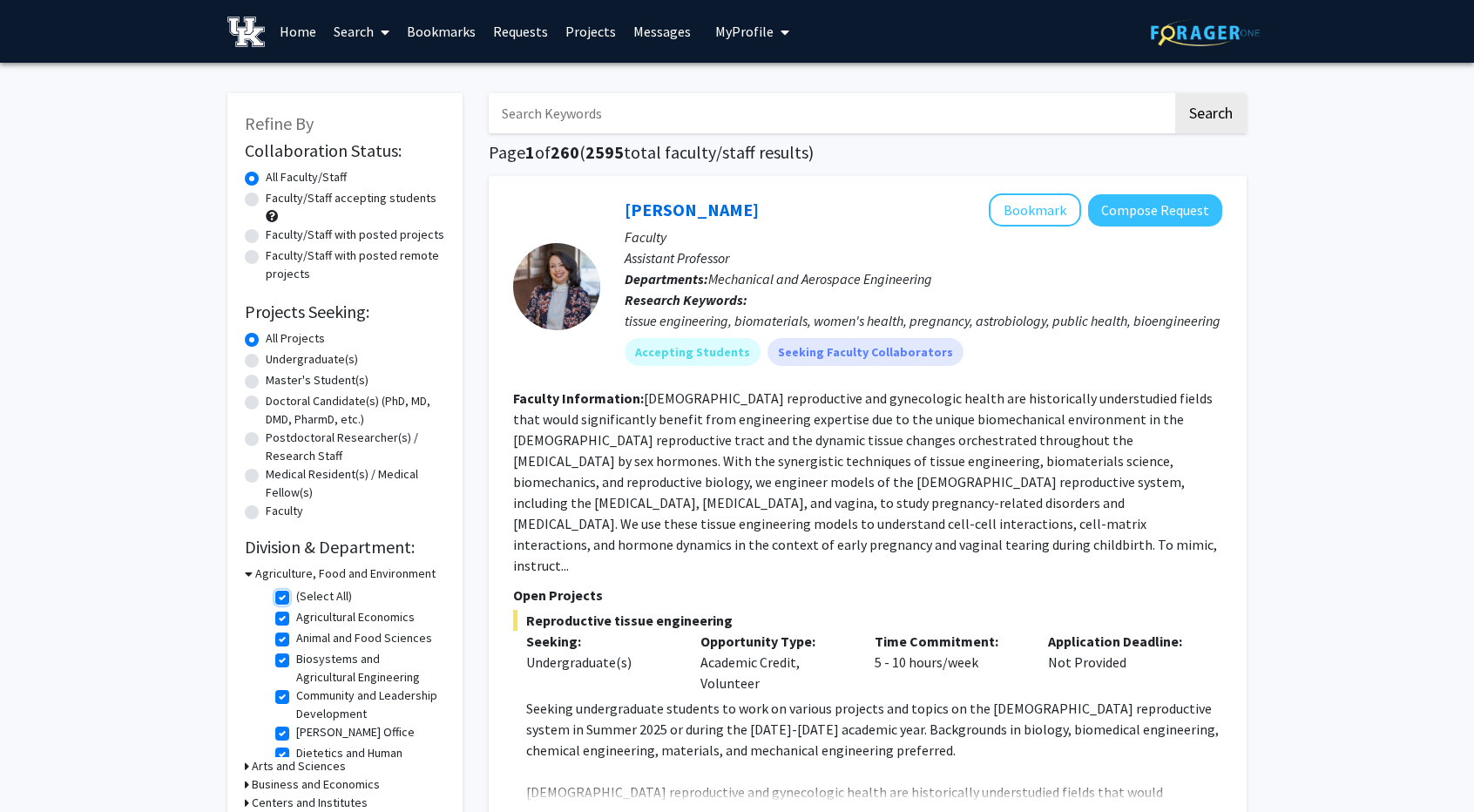
checkbox input "true"
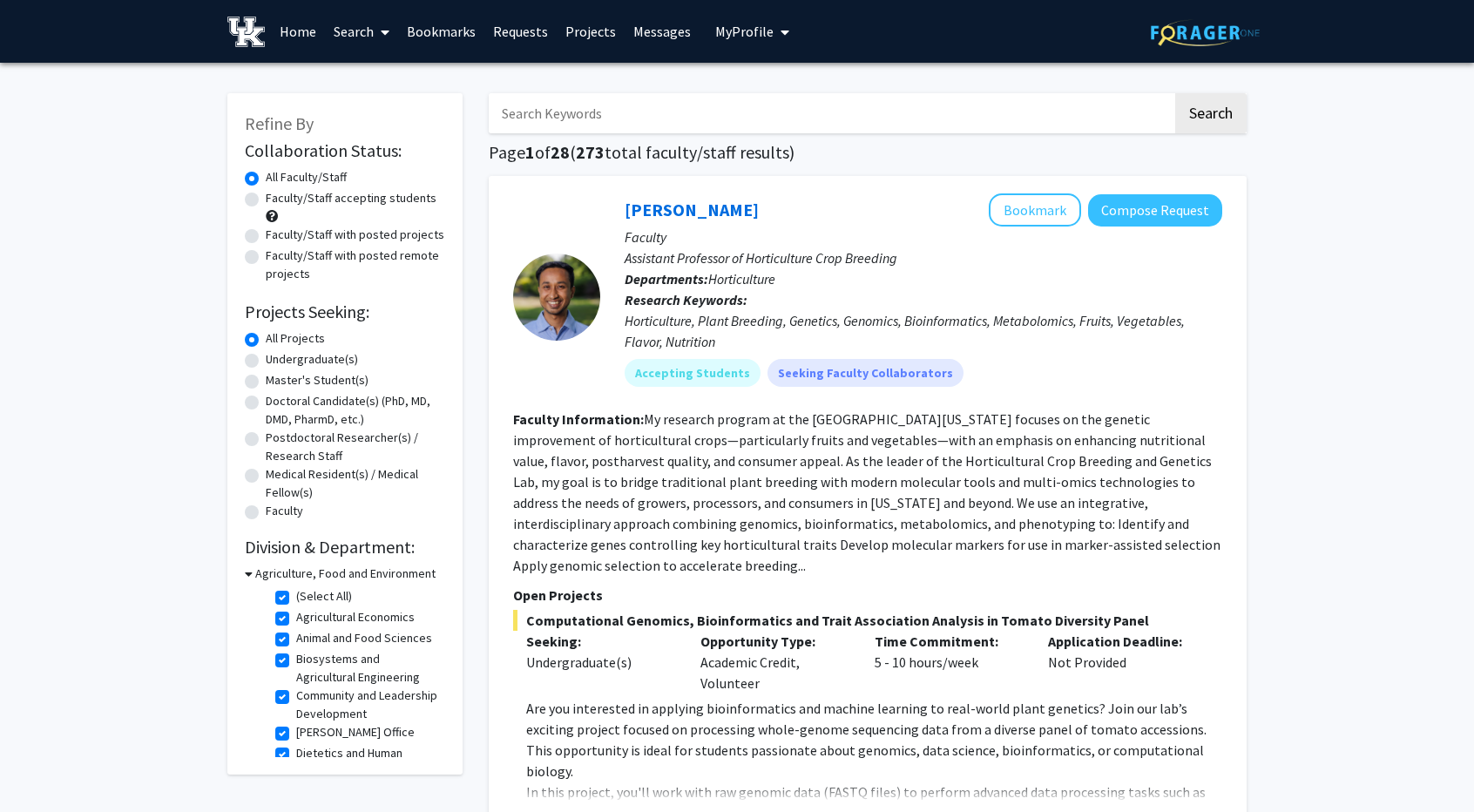
click at [296, 595] on label "(Select All)" at bounding box center [324, 597] width 56 height 19
click at [296, 595] on input "(Select All)" at bounding box center [302, 593] width 11 height 11
checkbox input "false"
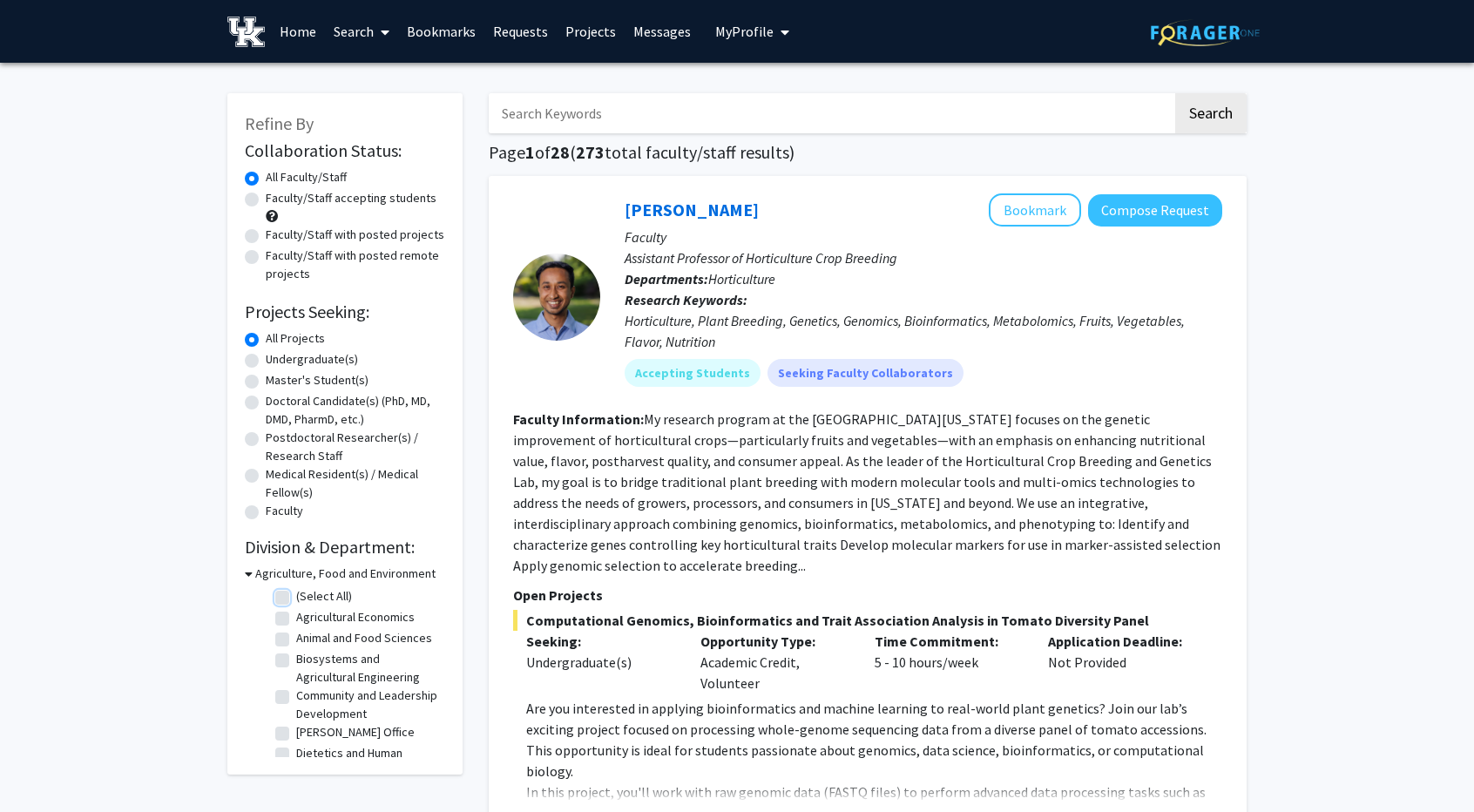
checkbox input "false"
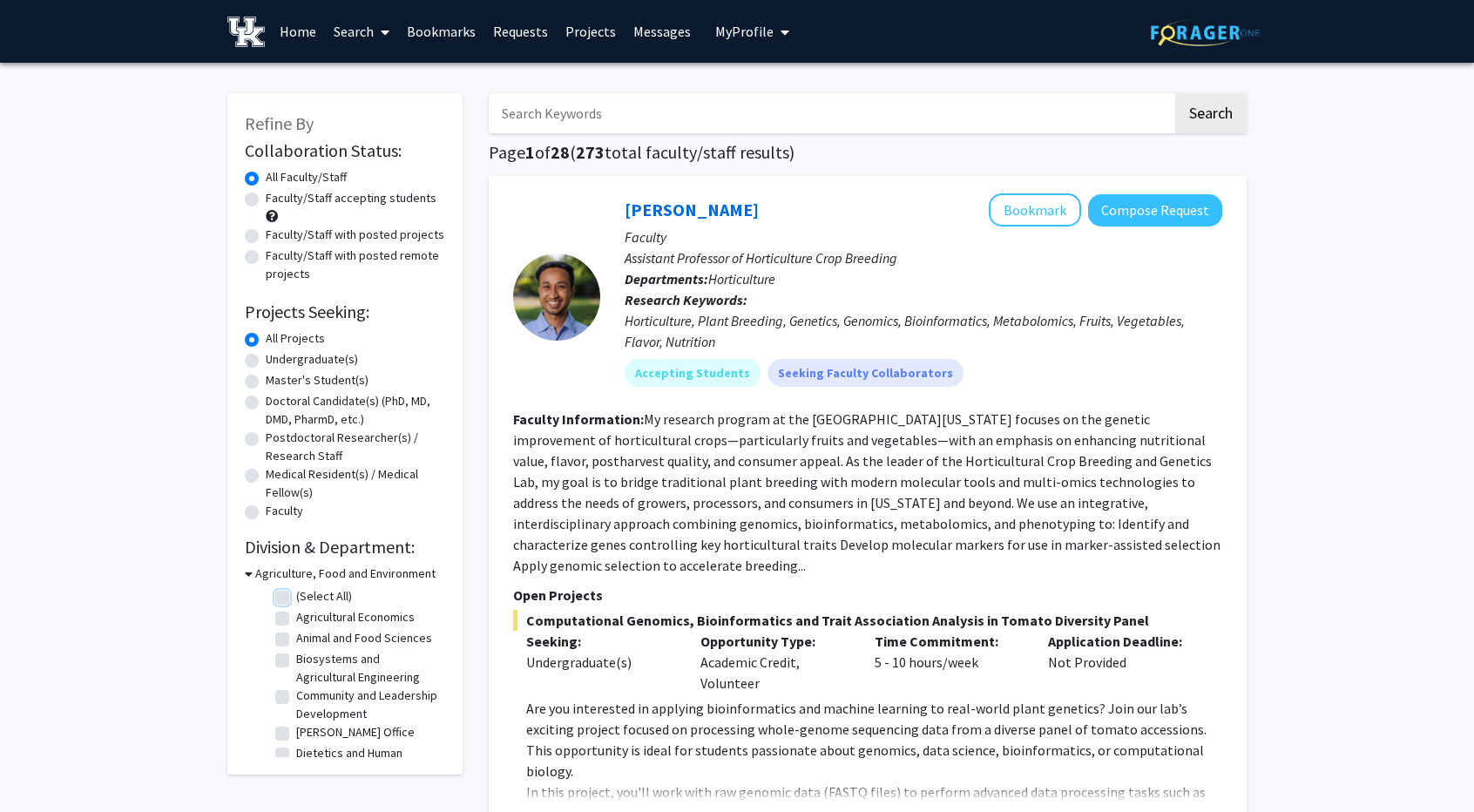
checkbox input "false"
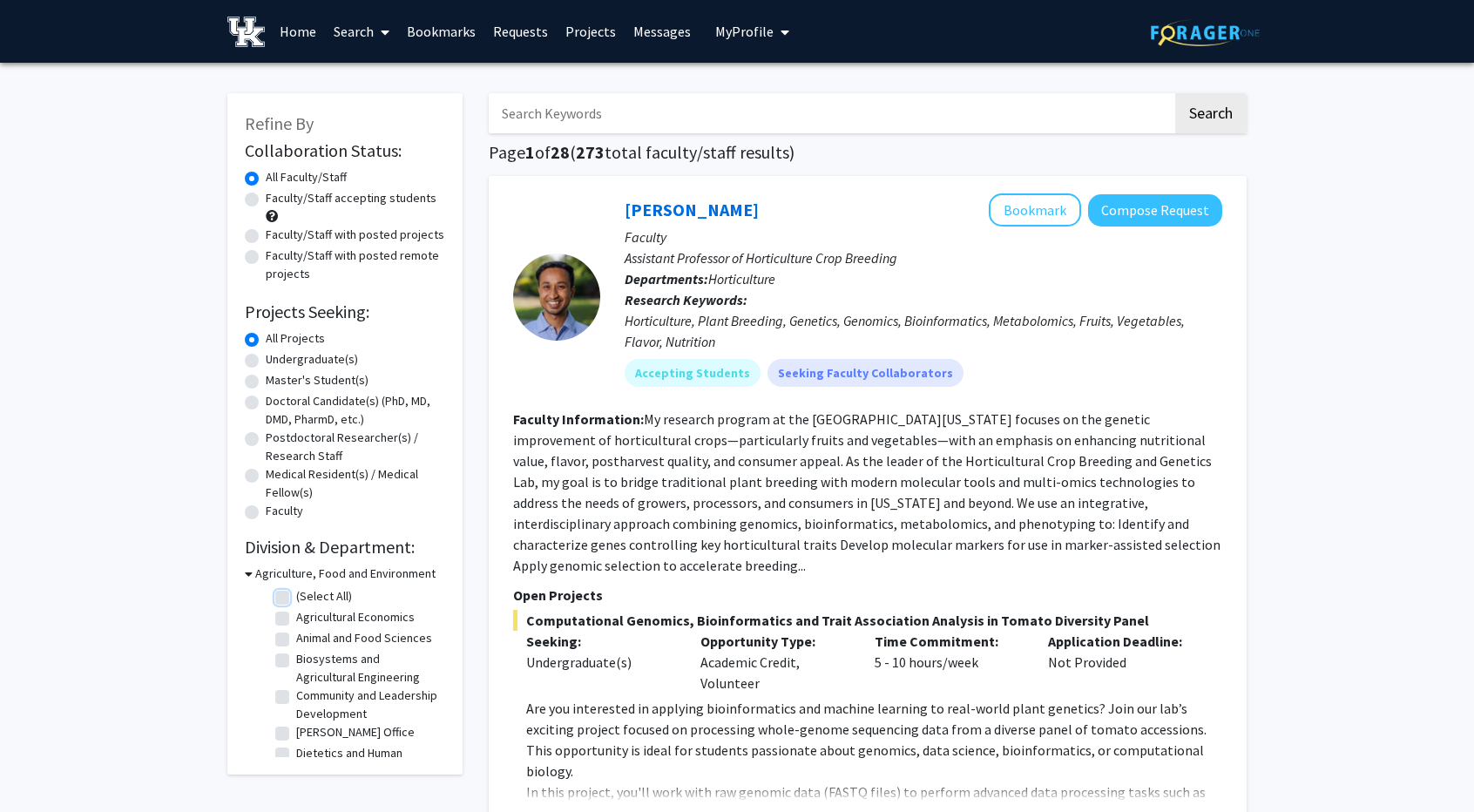
checkbox input "false"
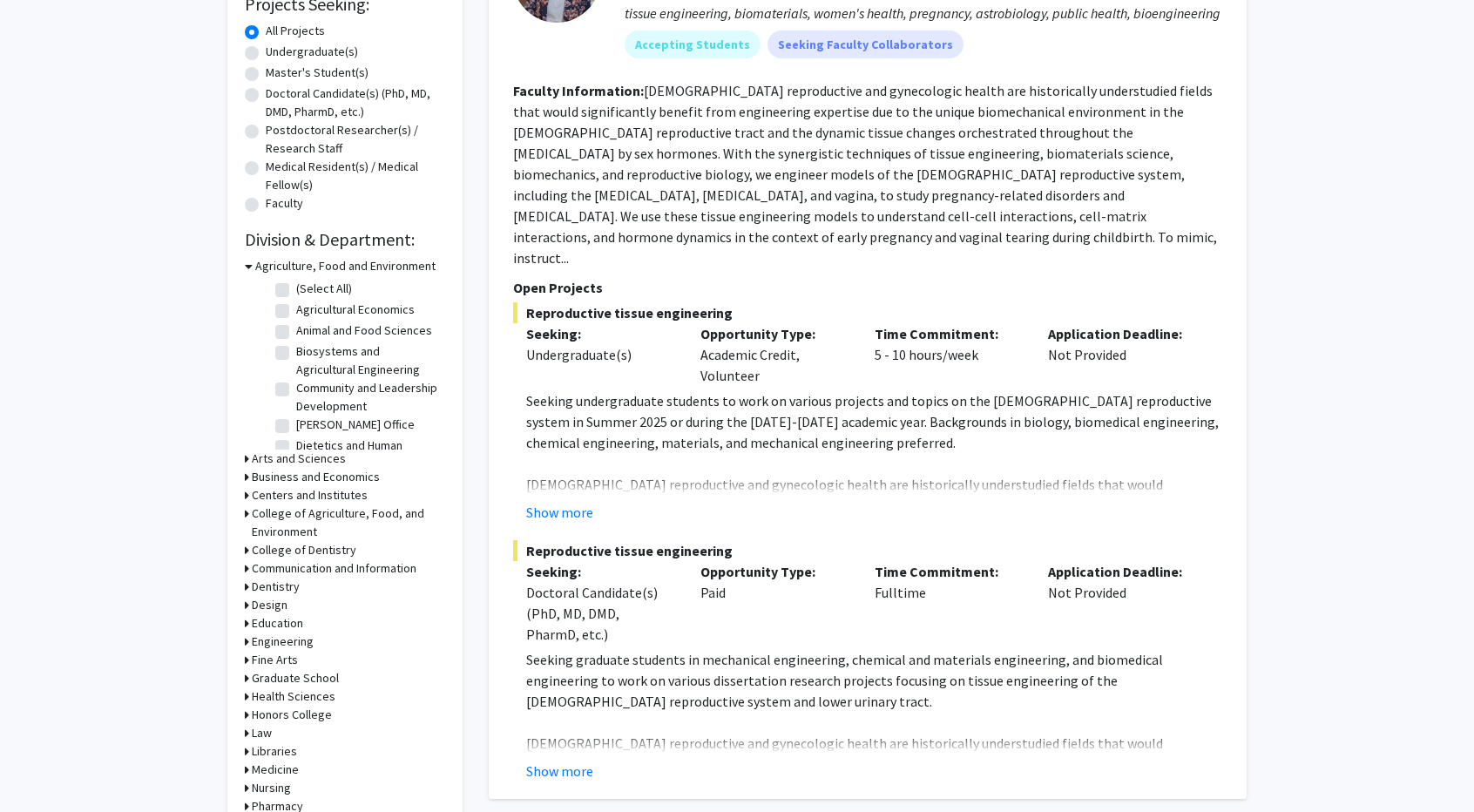
scroll to position [308, 0]
click at [281, 611] on h3 "Design" at bounding box center [269, 604] width 35 height 19
click at [296, 649] on label "Architecture" at bounding box center [329, 648] width 65 height 19
click at [296, 649] on input "Architecture" at bounding box center [302, 644] width 11 height 11
checkbox input "true"
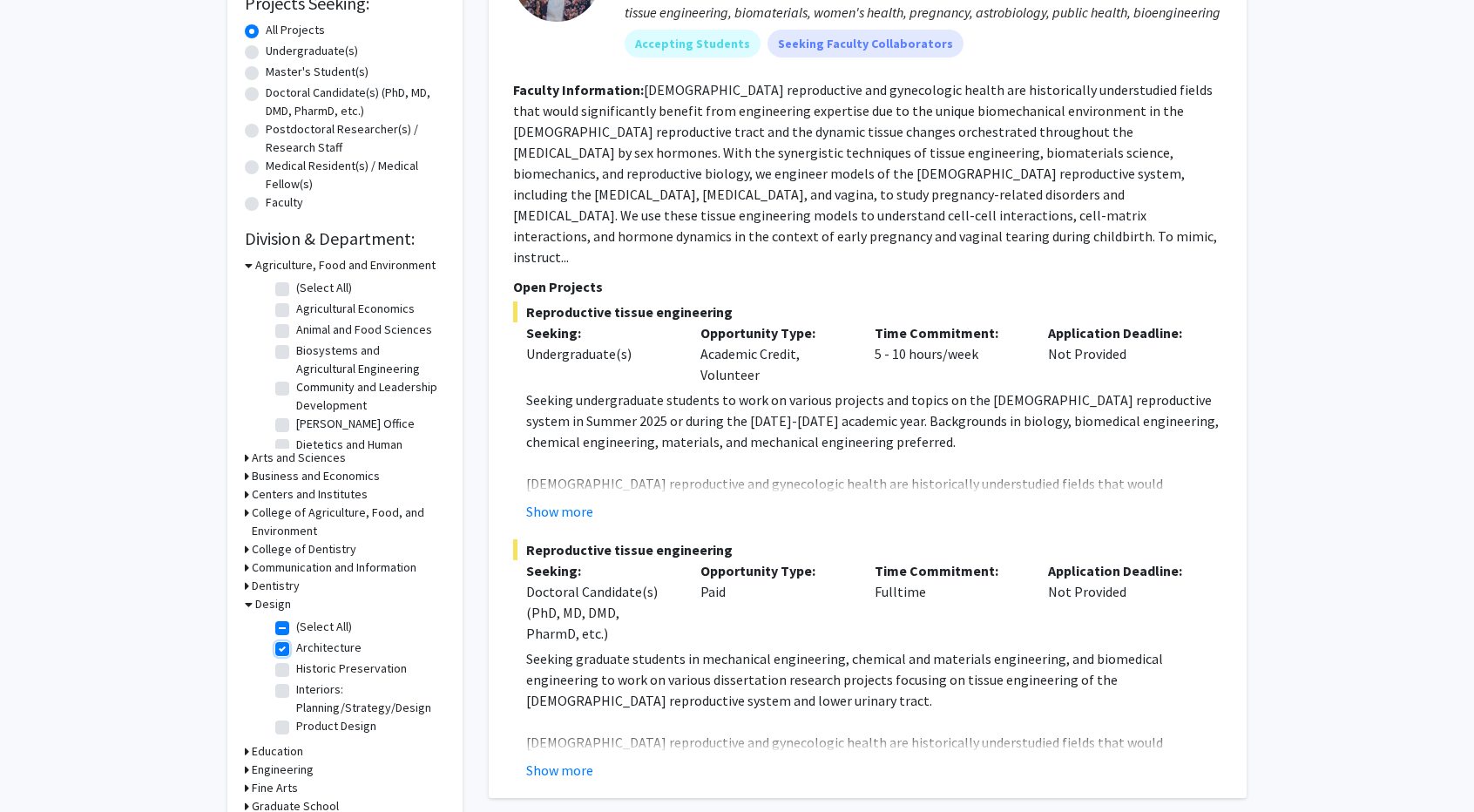
checkbox input "true"
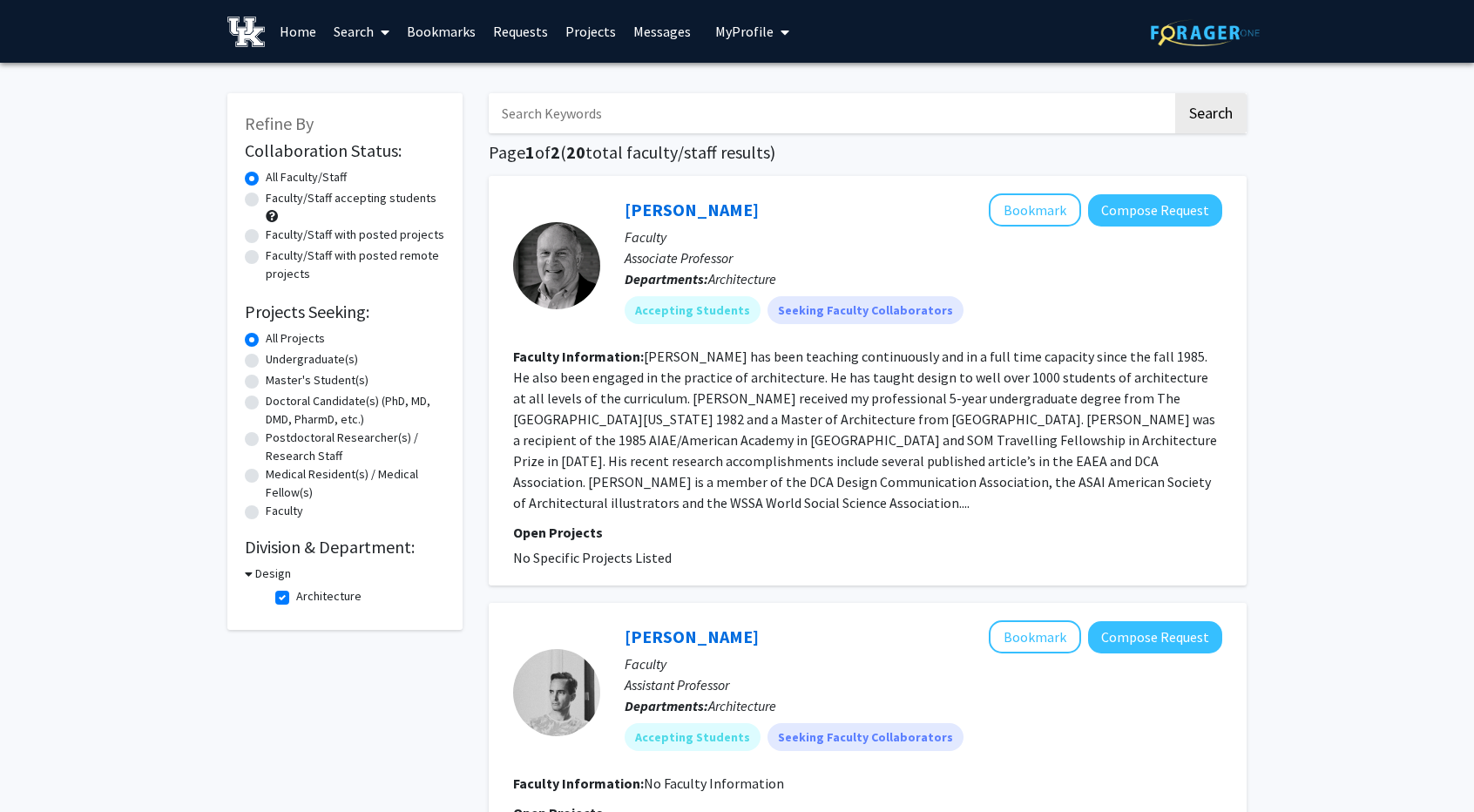
click at [270, 571] on h3 "Design" at bounding box center [273, 574] width 35 height 19
click at [272, 586] on div "Refine By Collaboration Status: Collaboration Status All Faculty/Staff Collabor…" at bounding box center [344, 346] width 235 height 507
click at [274, 574] on h3 "Design" at bounding box center [269, 574] width 35 height 19
click at [296, 597] on label "Architecture" at bounding box center [329, 597] width 65 height 19
click at [296, 597] on input "Architecture" at bounding box center [302, 593] width 11 height 11
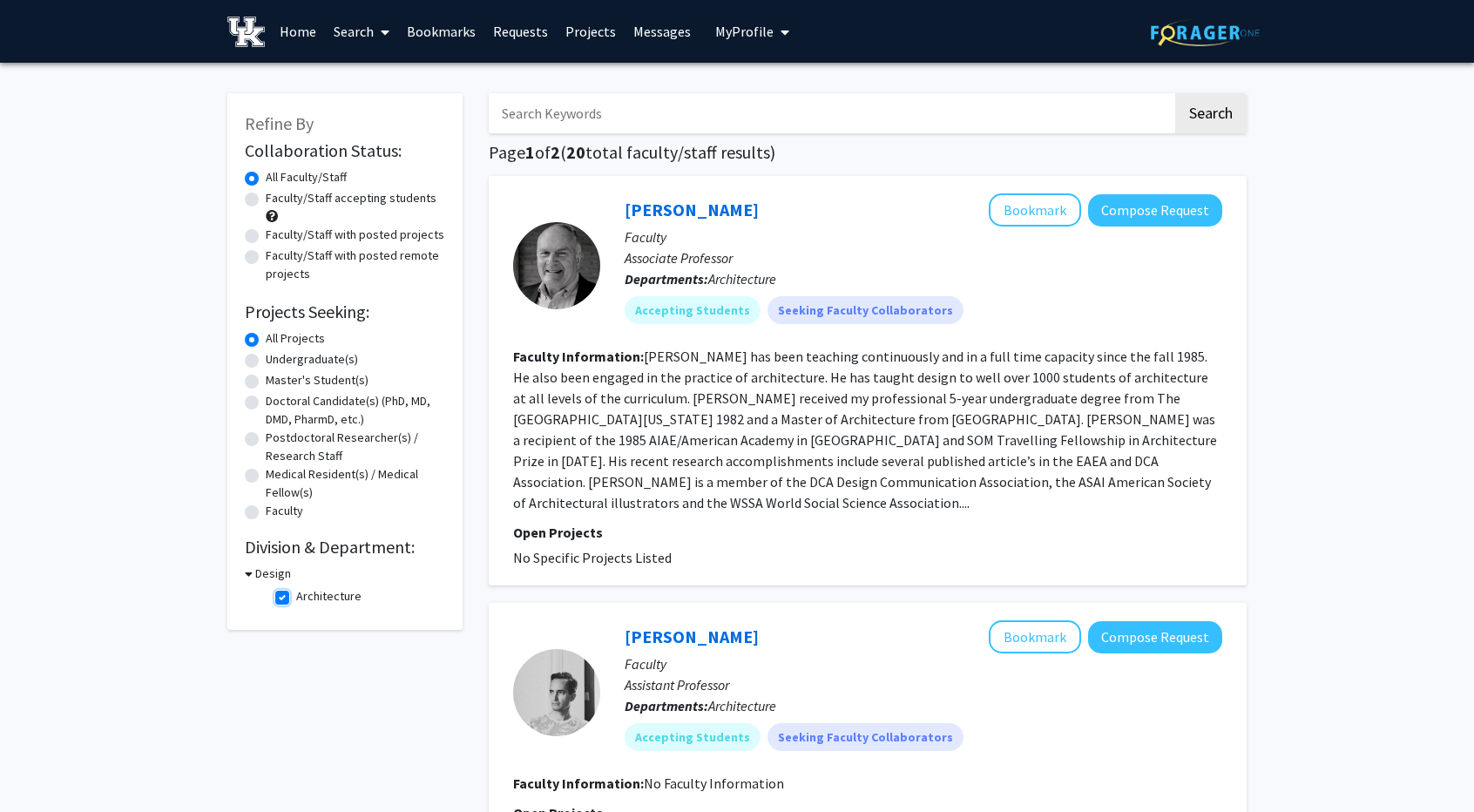
checkbox input "false"
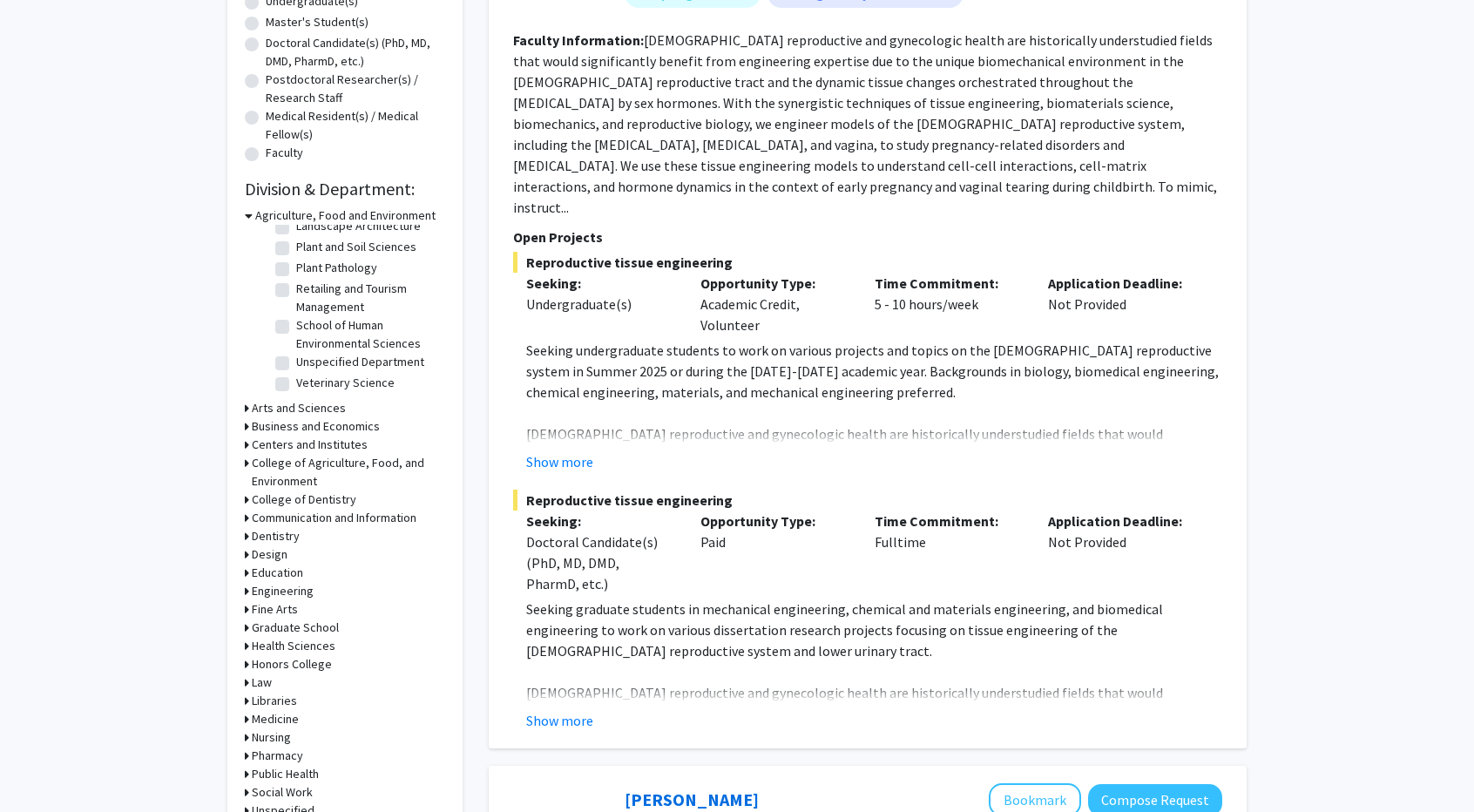
scroll to position [406, 0]
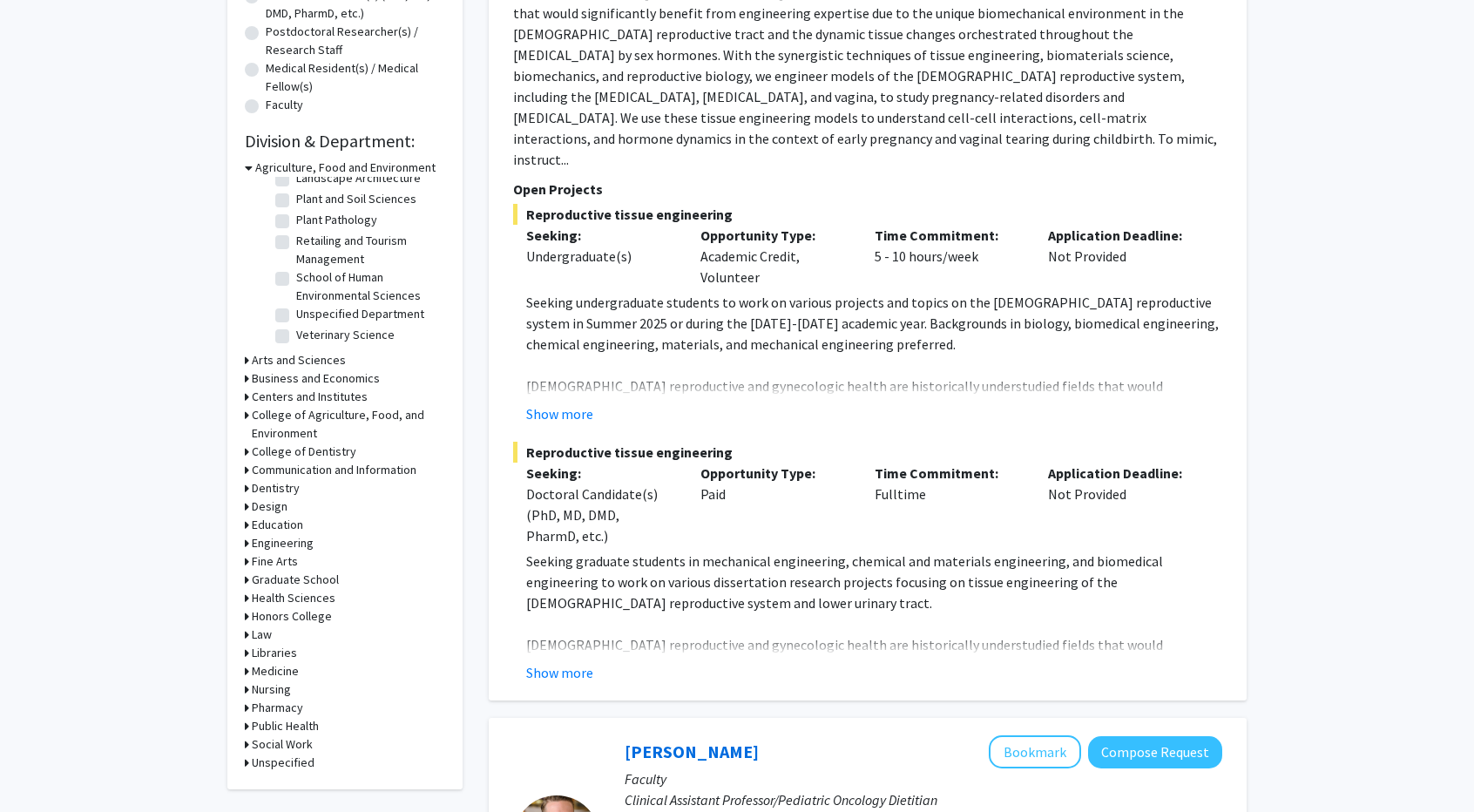
click at [271, 506] on h3 "Design" at bounding box center [269, 507] width 35 height 19
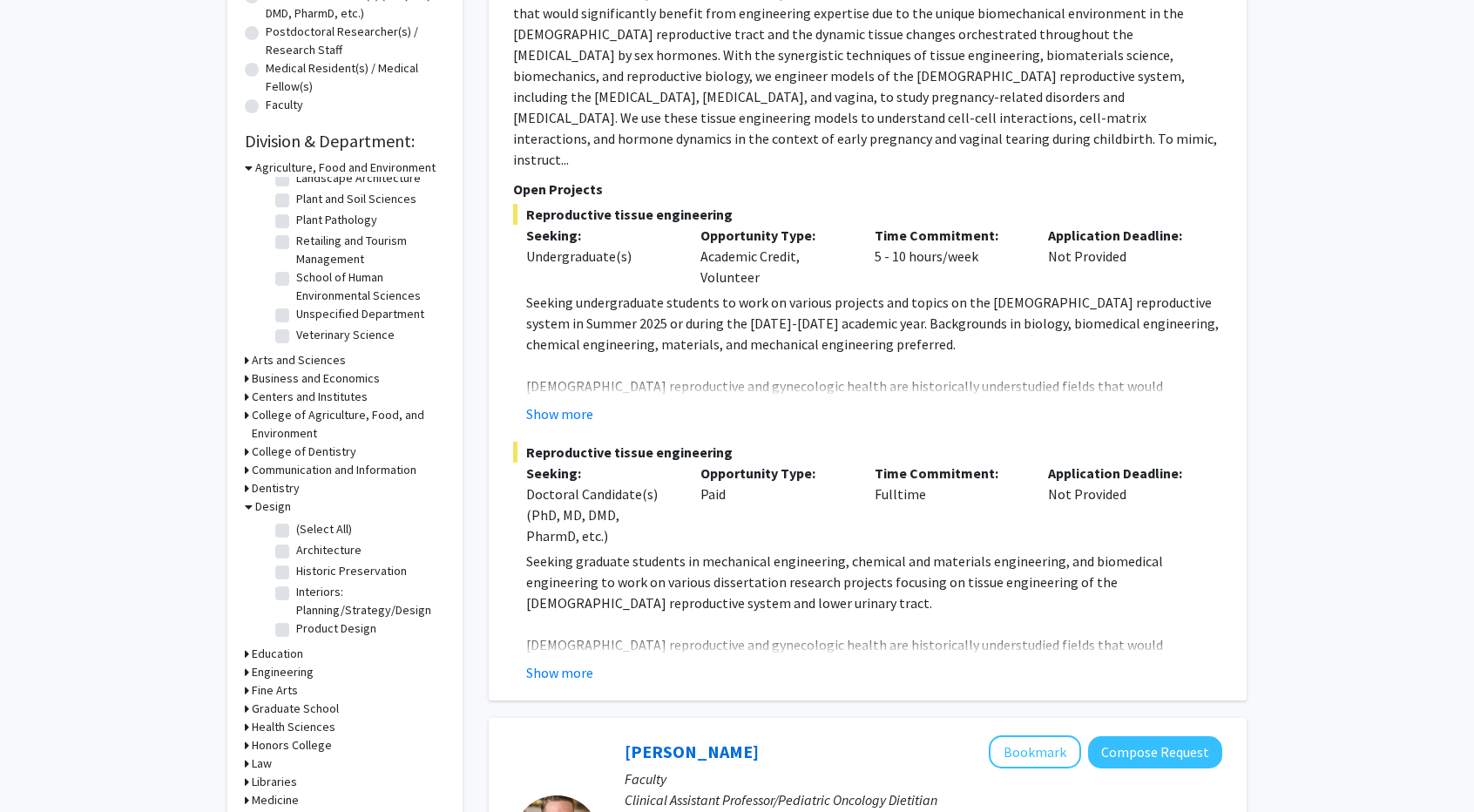
click at [296, 529] on label "(Select All)" at bounding box center [324, 529] width 56 height 19
click at [296, 529] on input "(Select All)" at bounding box center [302, 525] width 11 height 11
checkbox input "true"
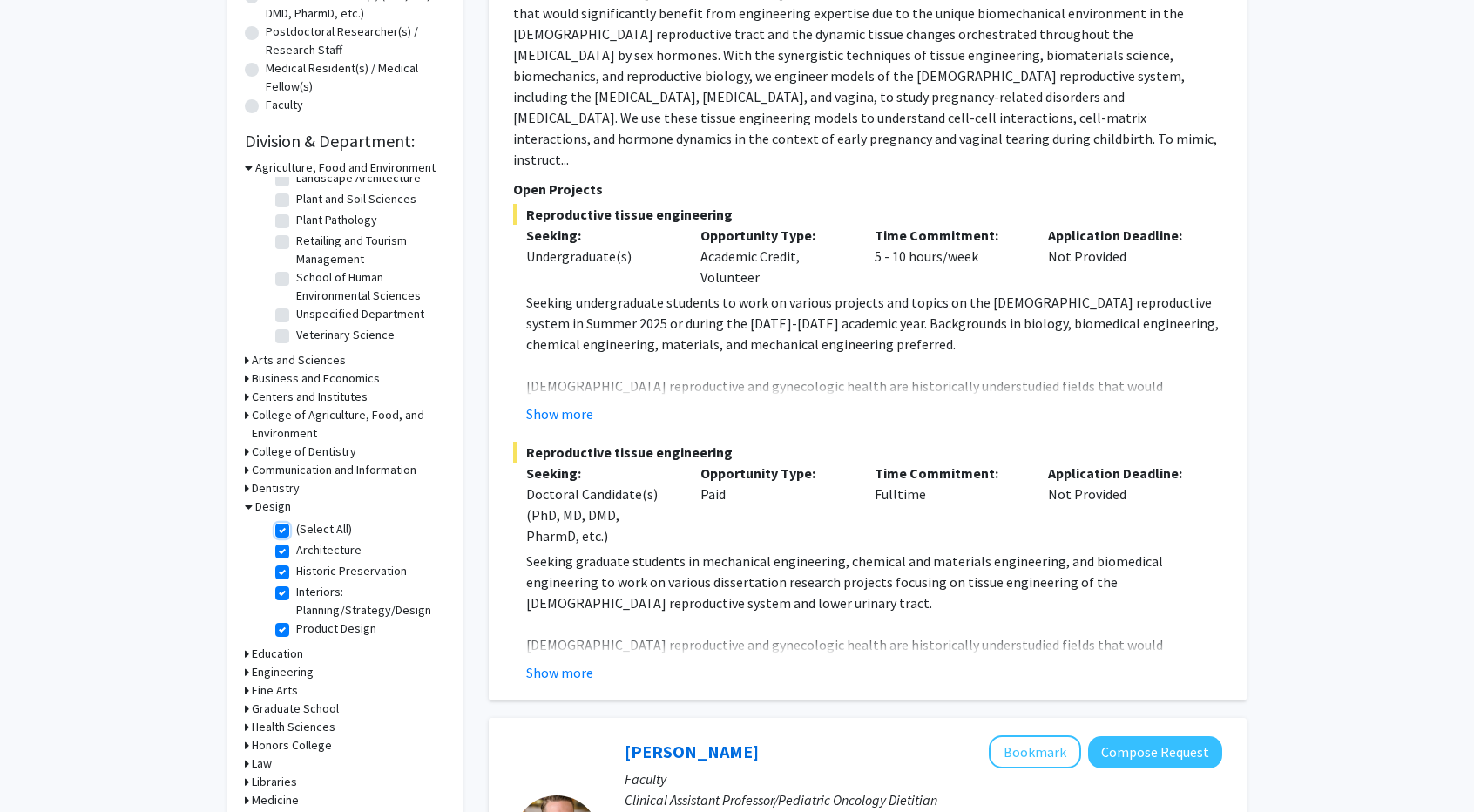
checkbox input "true"
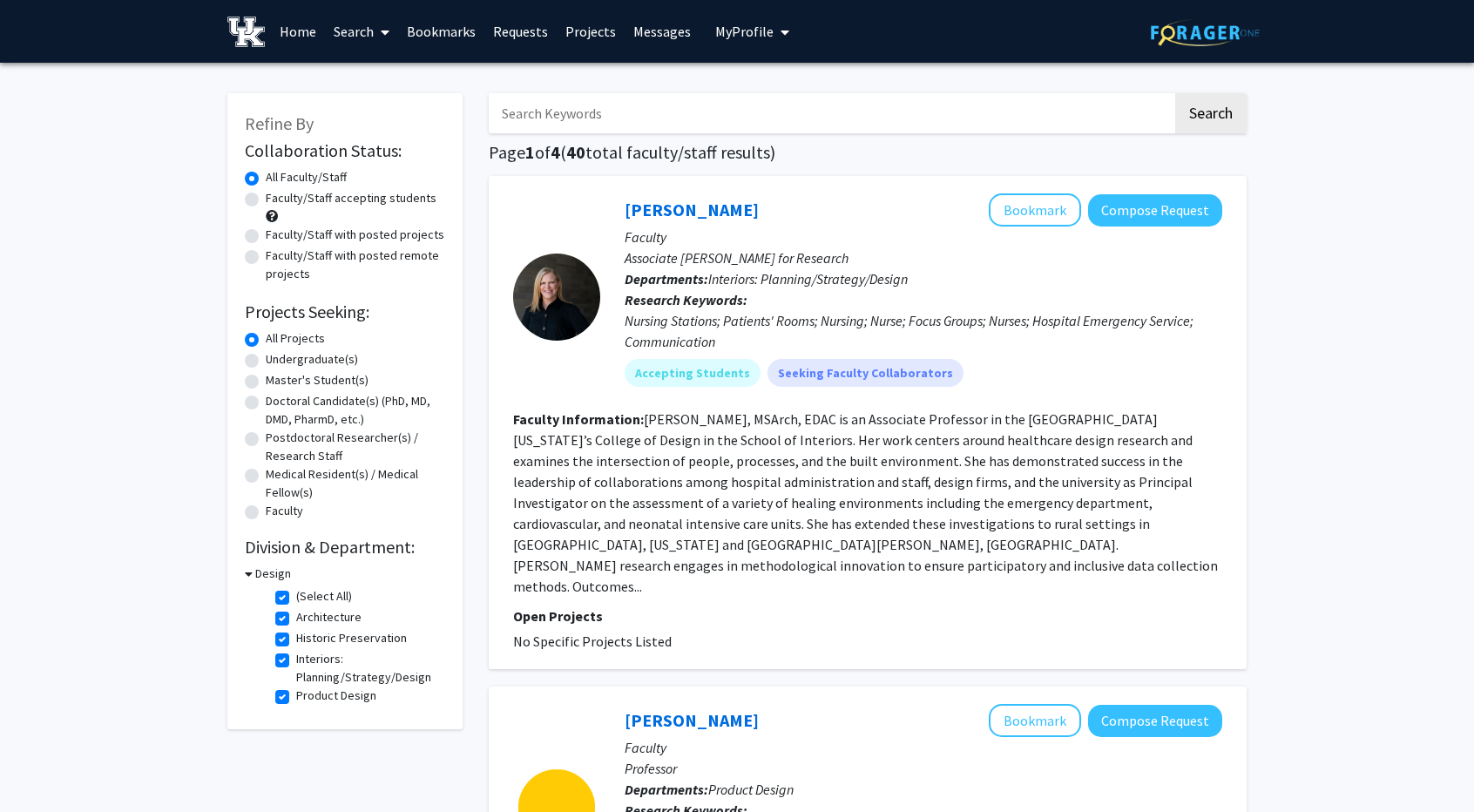
click at [296, 660] on label "Interiors: Planning/Strategy/Design" at bounding box center [368, 667] width 145 height 36
click at [296, 660] on input "Interiors: Planning/Strategy/Design" at bounding box center [302, 655] width 11 height 11
checkbox input "false"
checkbox input "true"
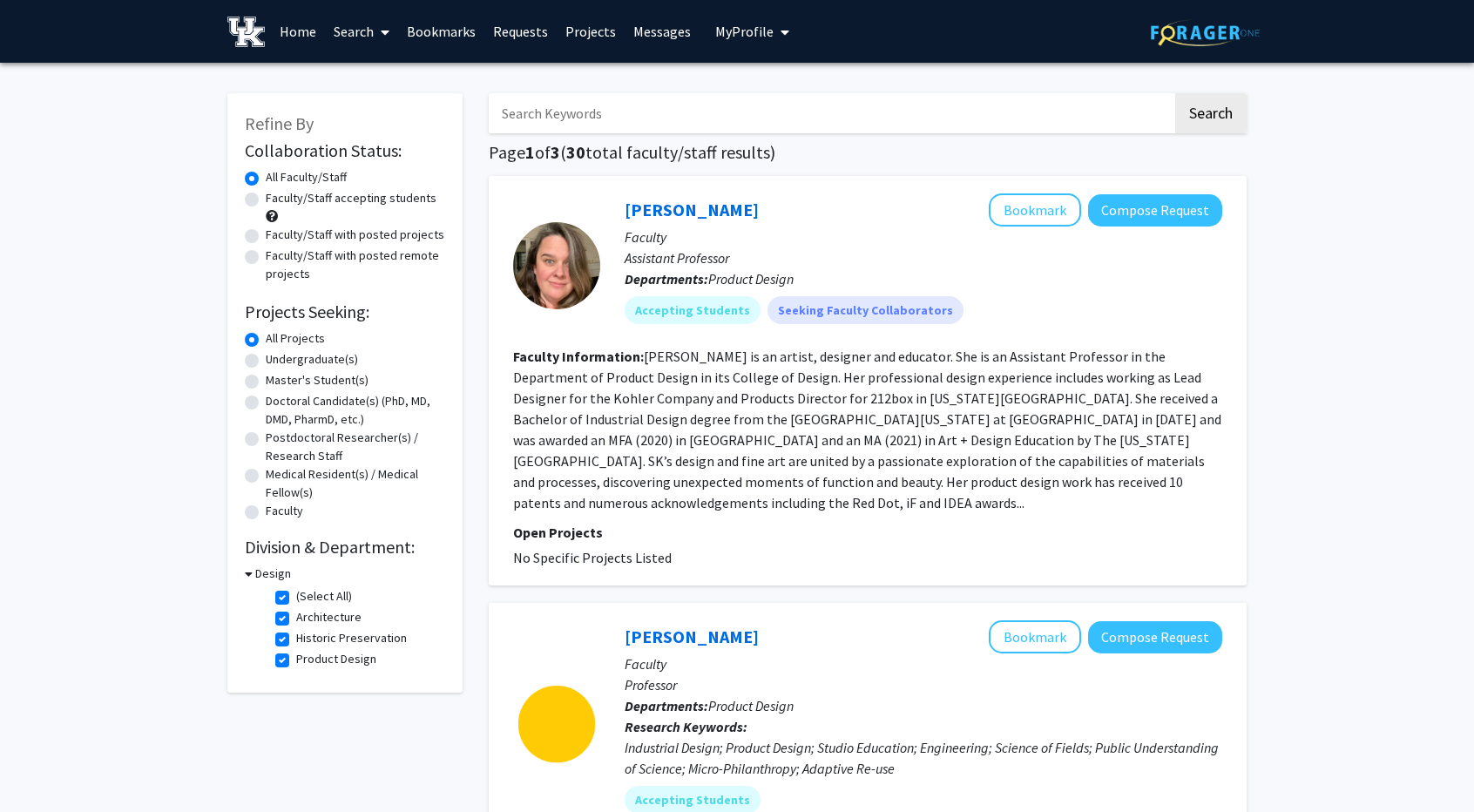
click at [290, 690] on div "Refine By Collaboration Status: Collaboration Status All Faculty/Staff Collabor…" at bounding box center [344, 393] width 235 height 599
click at [296, 660] on label "Product Design" at bounding box center [336, 659] width 80 height 19
click at [296, 660] on input "Product Design" at bounding box center [302, 655] width 11 height 11
checkbox input "false"
checkbox input "true"
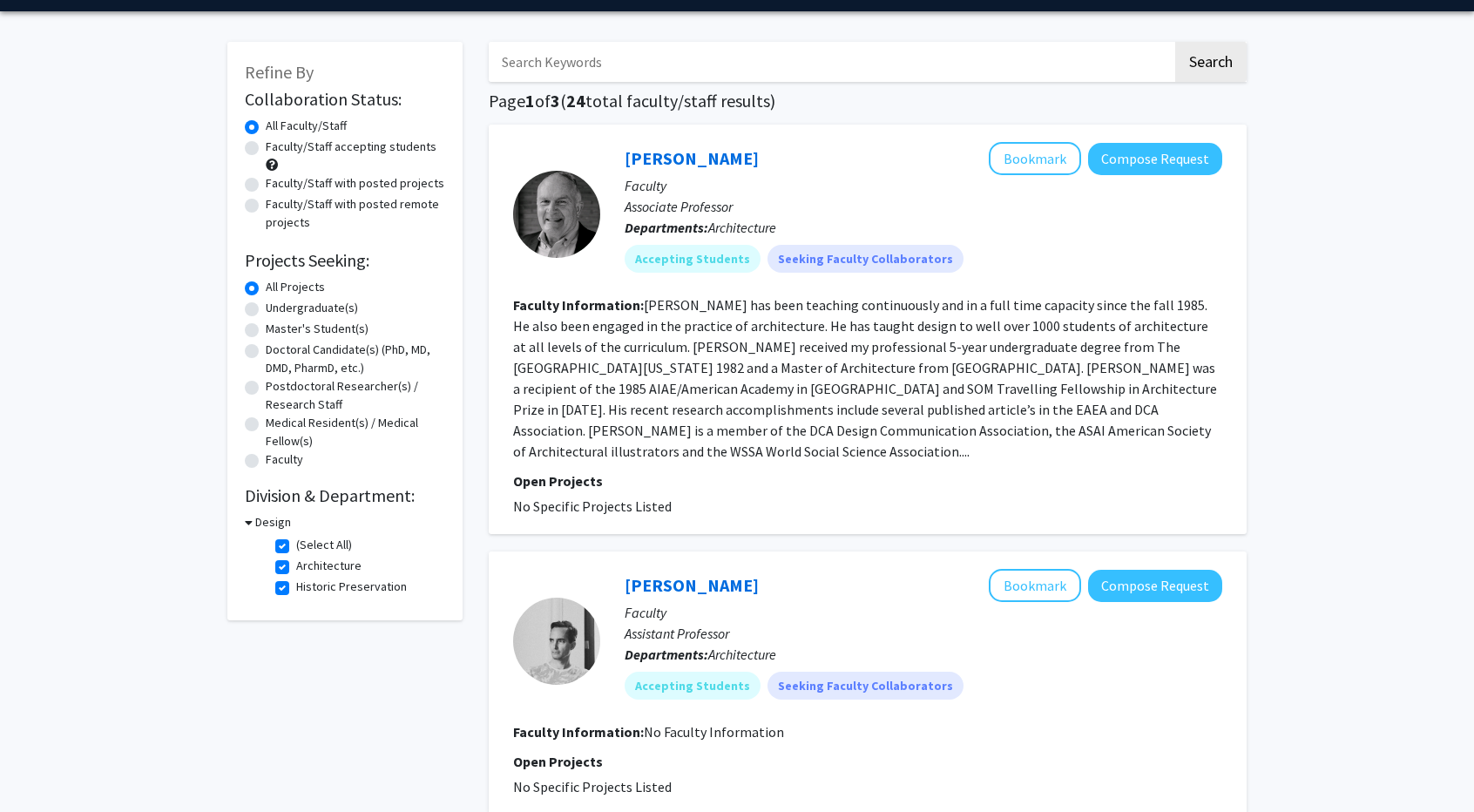
scroll to position [52, 0]
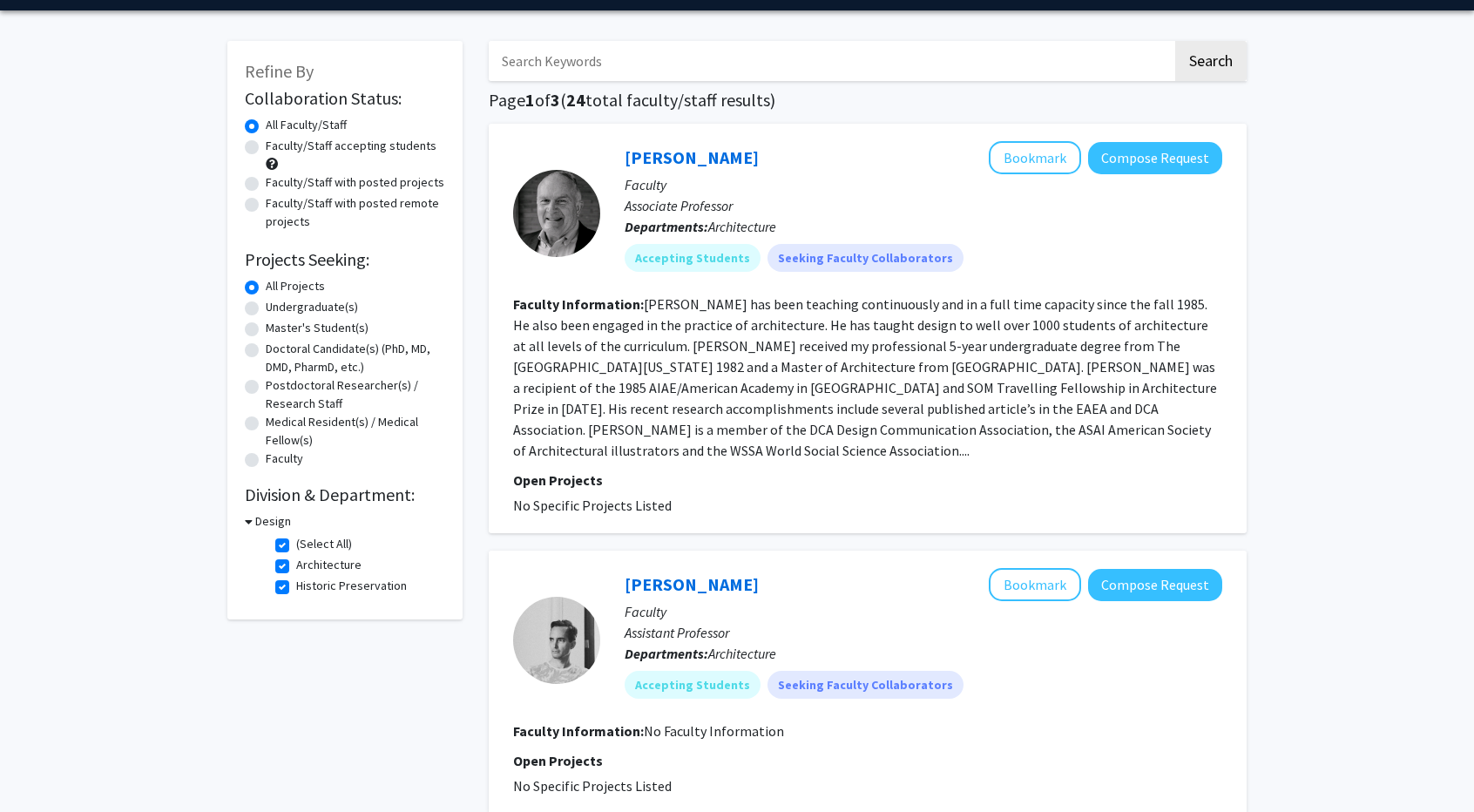
click at [558, 188] on div at bounding box center [557, 213] width 87 height 87
click at [681, 167] on link "[PERSON_NAME]" at bounding box center [692, 157] width 135 height 21
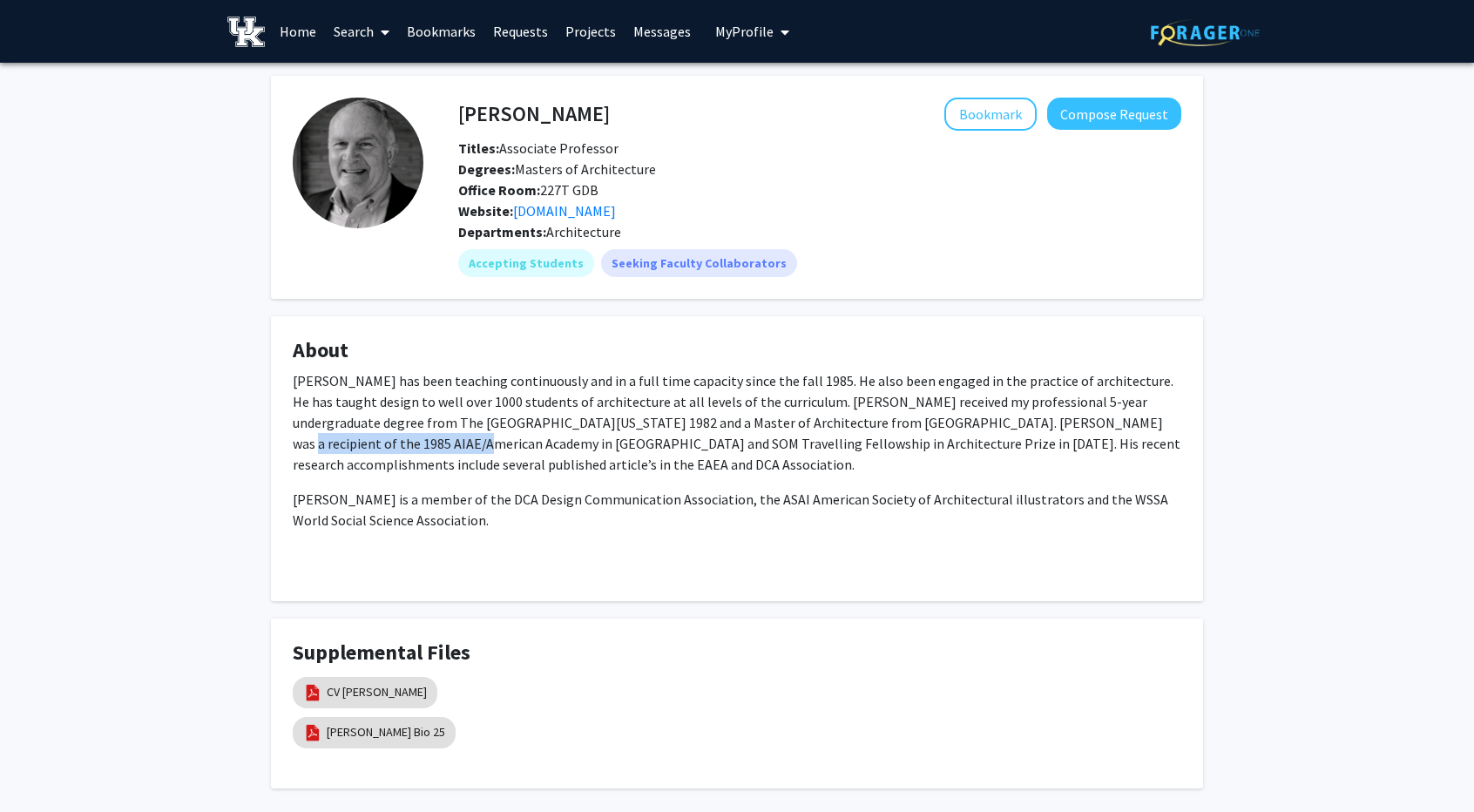
drag, startPoint x: 973, startPoint y: 422, endPoint x: 1235, endPoint y: 424, distance: 262.0
click at [1235, 424] on div "[PERSON_NAME] Bookmark Compose Request Titles: Associate Professor Degrees: Mas…" at bounding box center [737, 454] width 1474 height 782
copy p "AIAE/[GEOGRAPHIC_DATA] in [GEOGRAPHIC_DATA]"
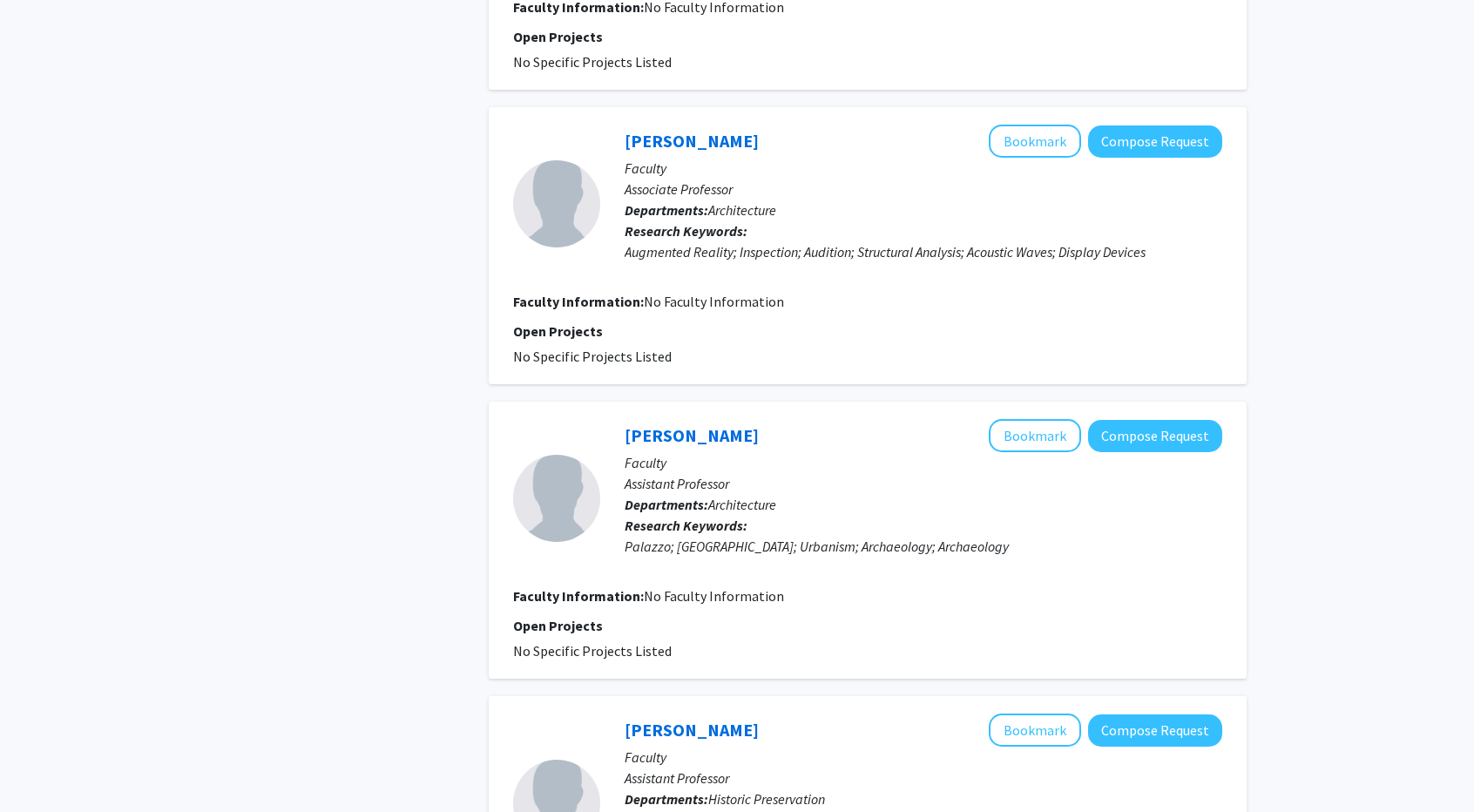
scroll to position [2860, 0]
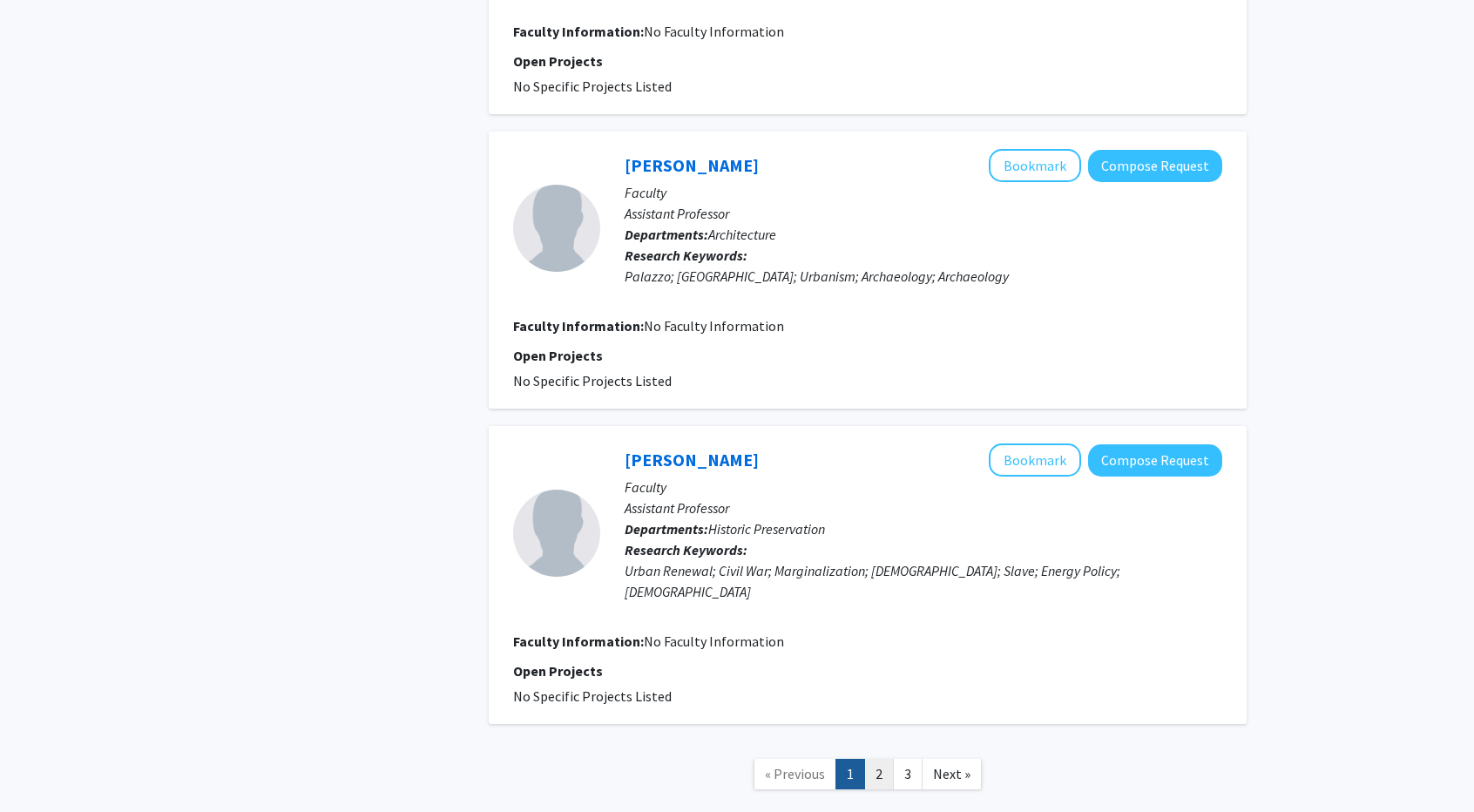
click at [882, 759] on link "2" at bounding box center [879, 774] width 30 height 31
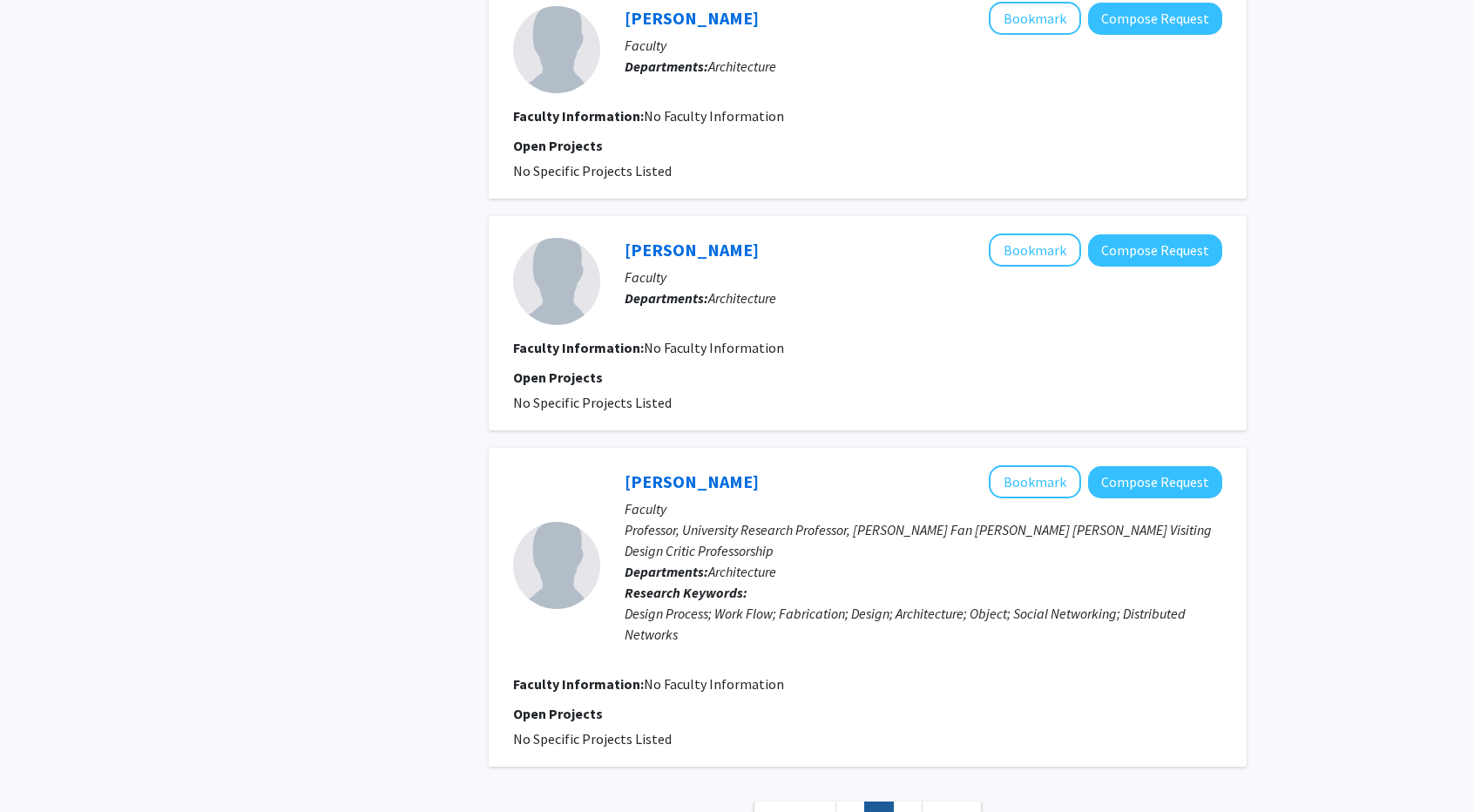
scroll to position [2099, 0]
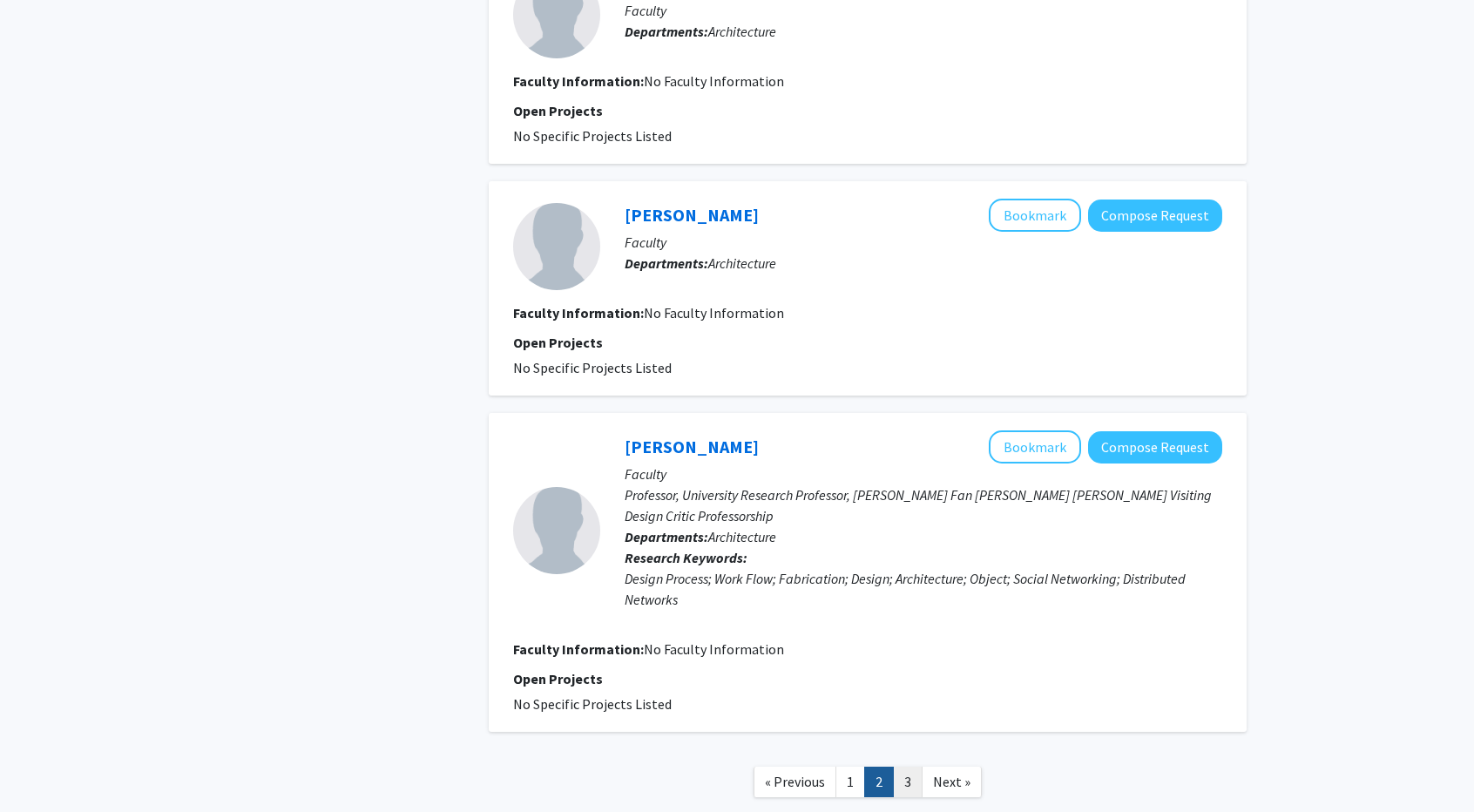
click at [910, 769] on link "3" at bounding box center [908, 781] width 30 height 31
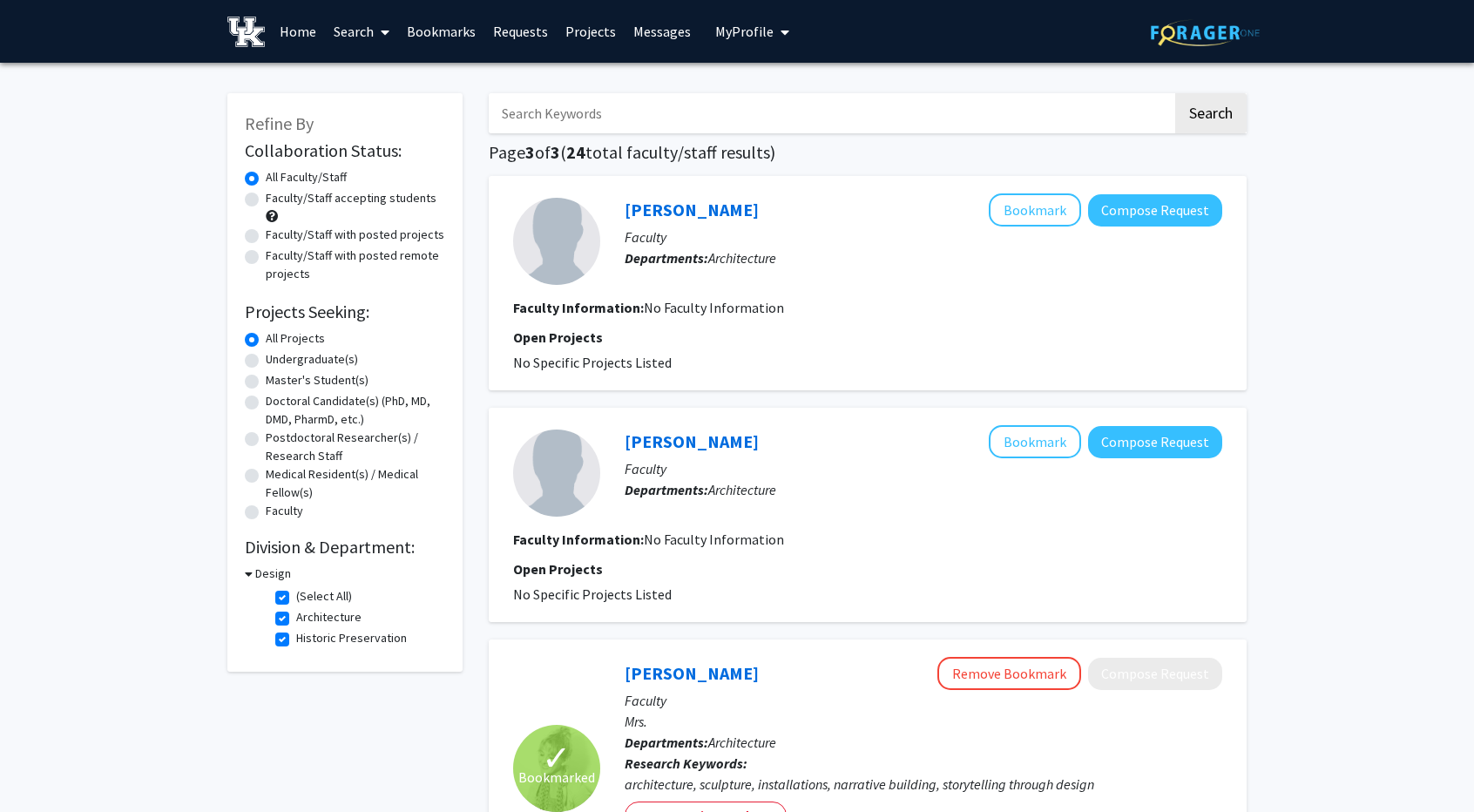
click at [298, 27] on link "Home" at bounding box center [298, 32] width 54 height 61
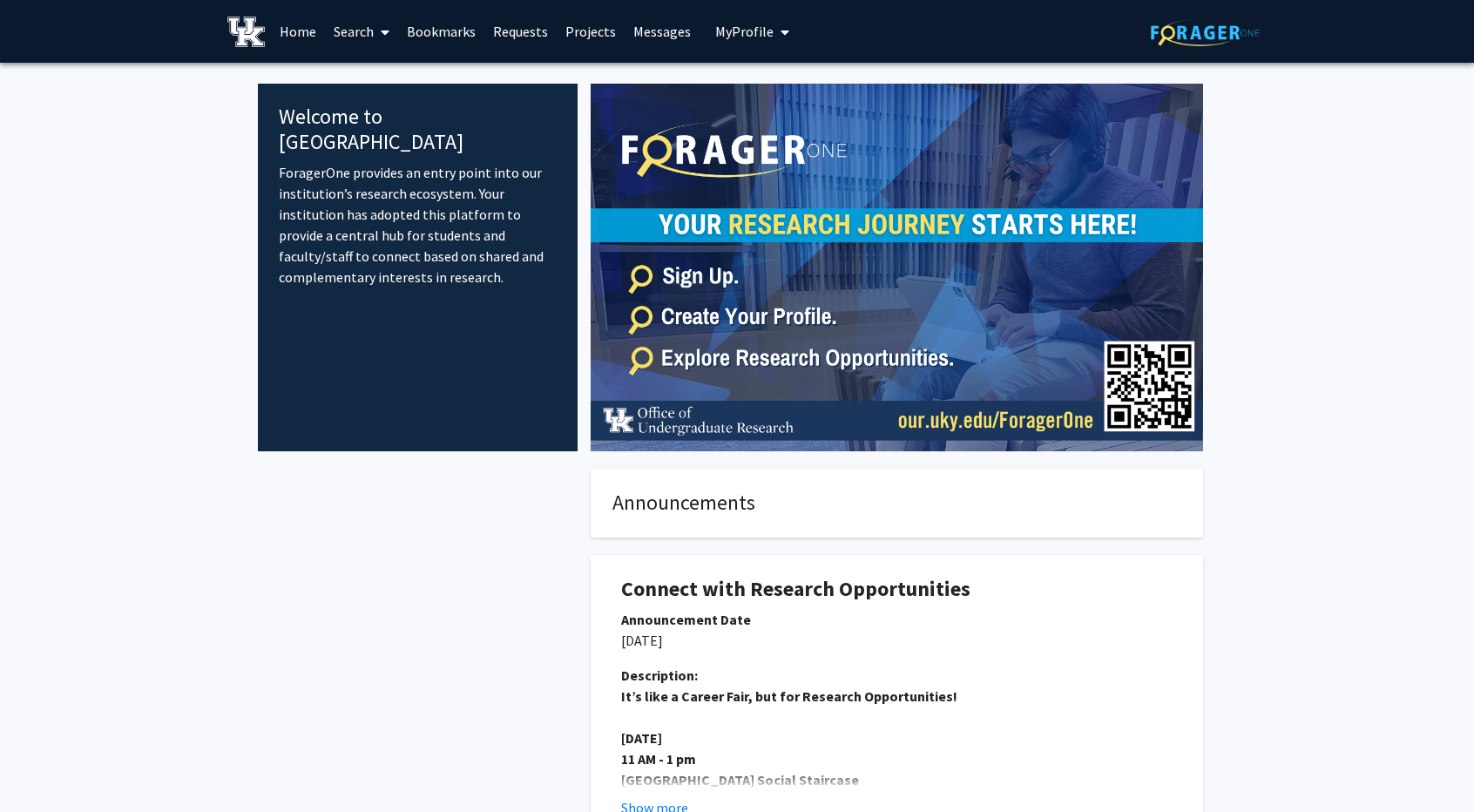
click at [1206, 40] on img at bounding box center [1205, 32] width 109 height 27
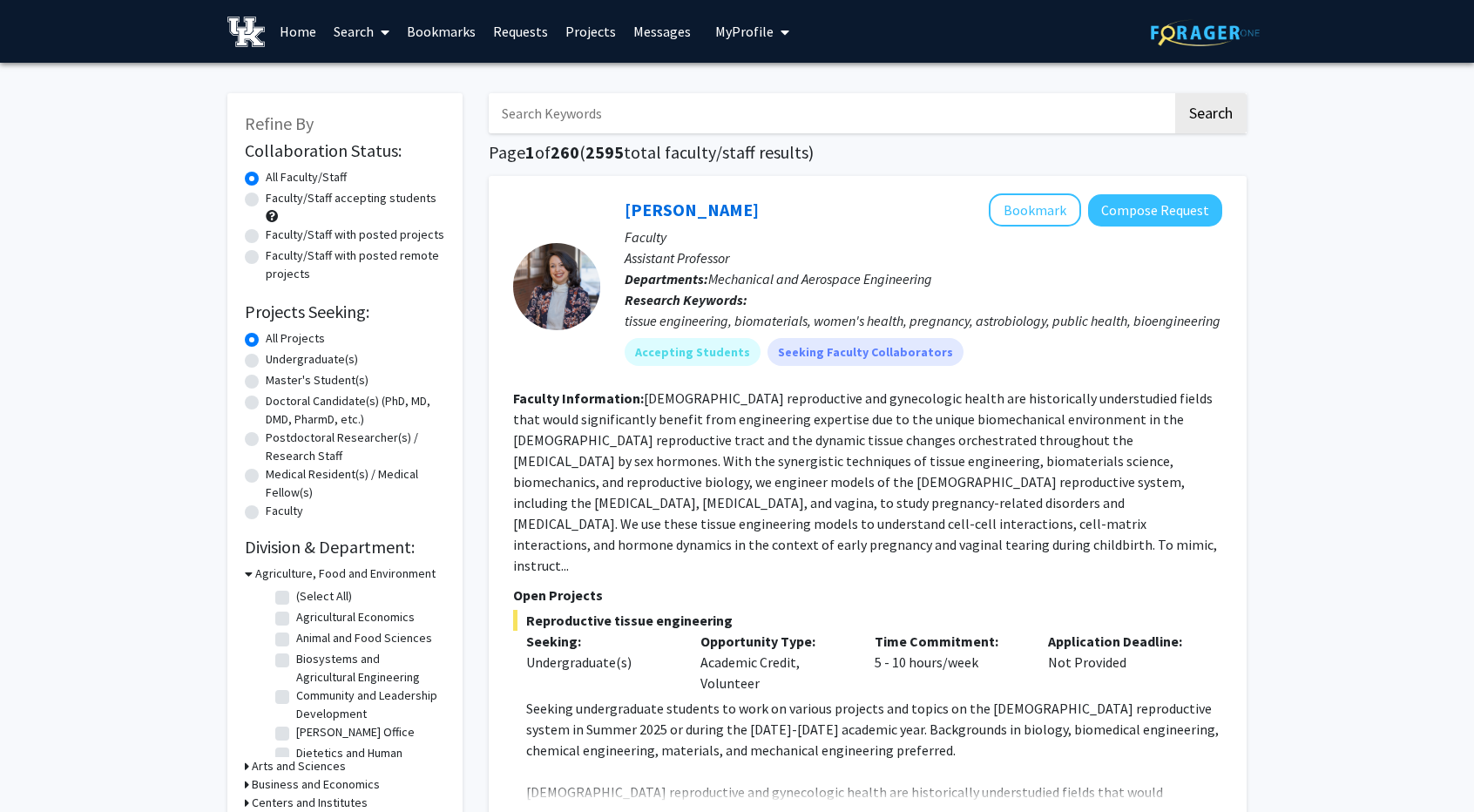
click at [702, 110] on input "Search Keywords" at bounding box center [831, 112] width 684 height 40
type input "HEaring"
click at [1175, 93] on button "Search" at bounding box center [1210, 112] width 71 height 40
